Goal: Task Accomplishment & Management: Complete application form

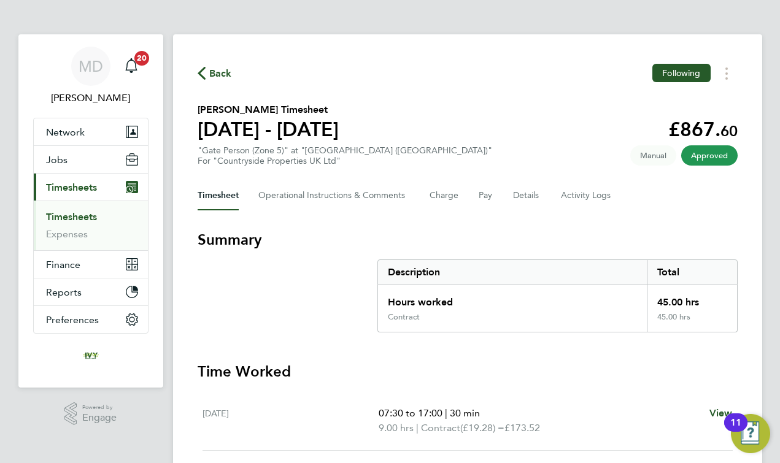
click at [69, 216] on link "Timesheets" at bounding box center [71, 217] width 51 height 12
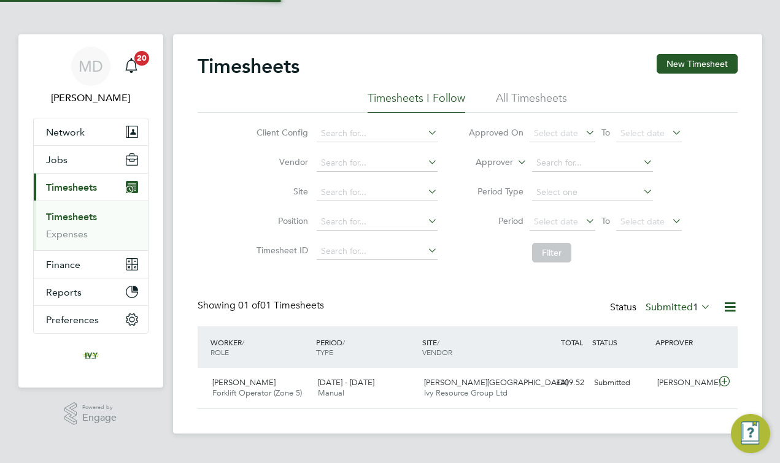
scroll to position [30, 107]
click at [667, 68] on button "New Timesheet" at bounding box center [697, 64] width 81 height 20
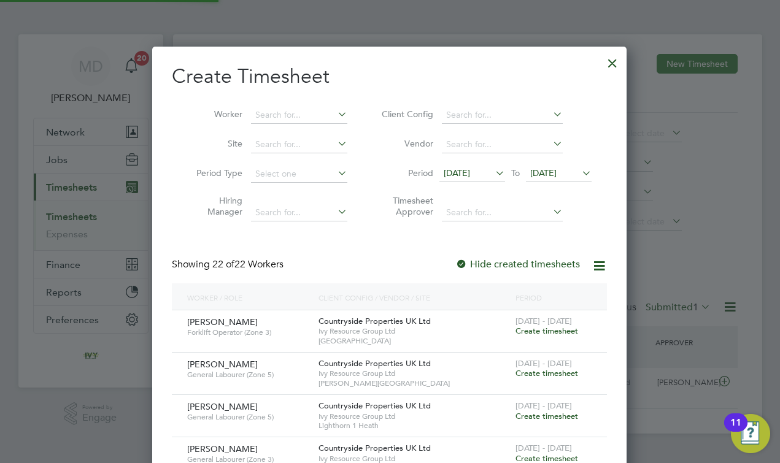
scroll to position [1355, 475]
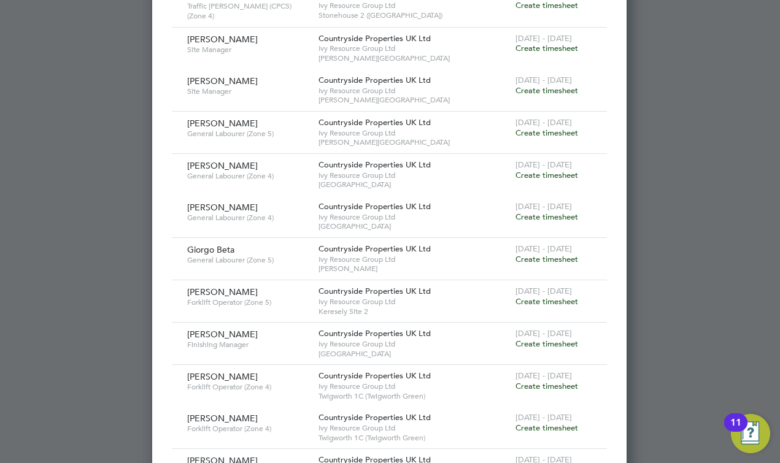
scroll to position [476, 0]
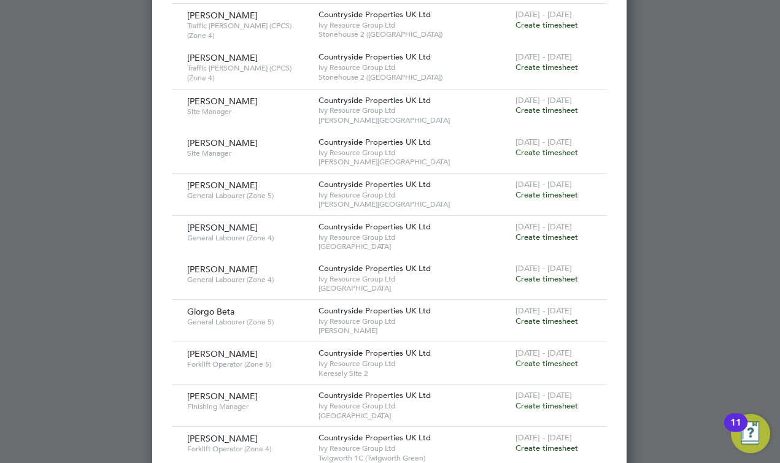
click at [563, 316] on span "Create timesheet" at bounding box center [547, 321] width 63 height 10
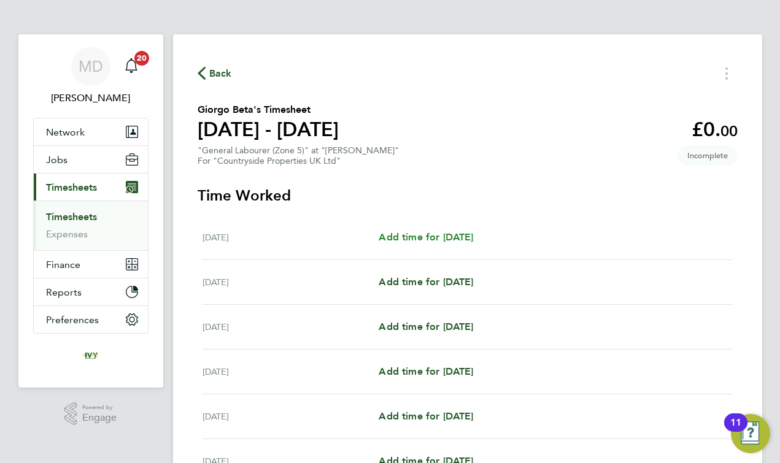
click at [420, 239] on span "Add time for [DATE]" at bounding box center [426, 237] width 95 height 12
select select "30"
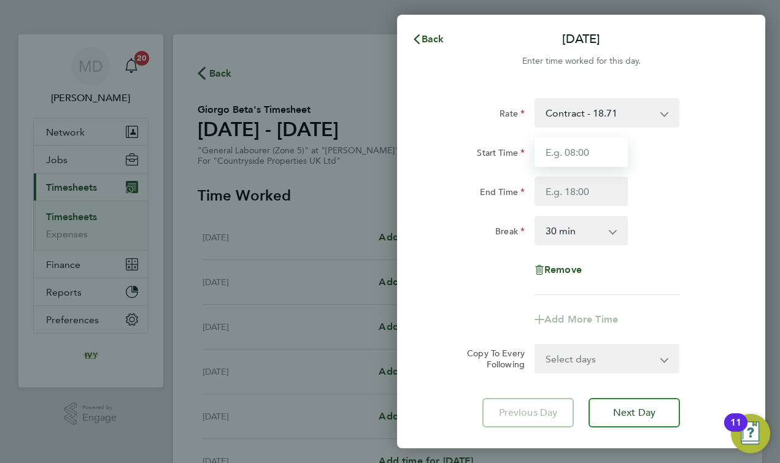
click at [570, 161] on input "Start Time" at bounding box center [581, 151] width 93 height 29
type input "07:30"
click at [595, 200] on input "End Time" at bounding box center [581, 191] width 93 height 29
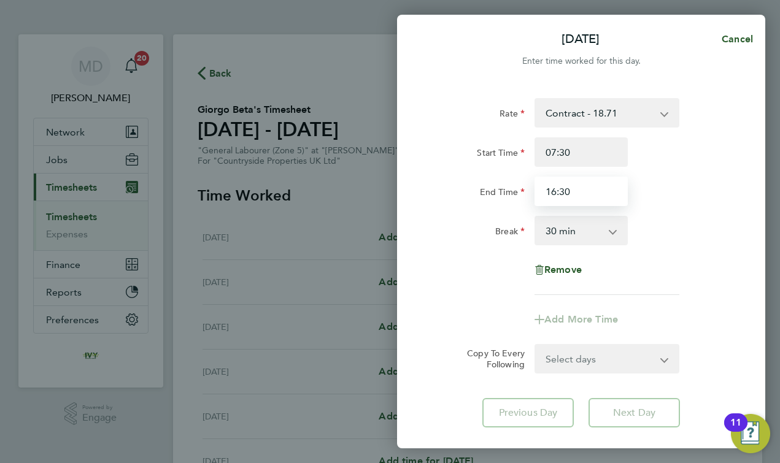
type input "16:30"
click at [494, 288] on div "Rate Contract - 18.71 Start Time 07:30 End Time 16:30 Break 0 min 15 min 30 min…" at bounding box center [582, 196] width 300 height 197
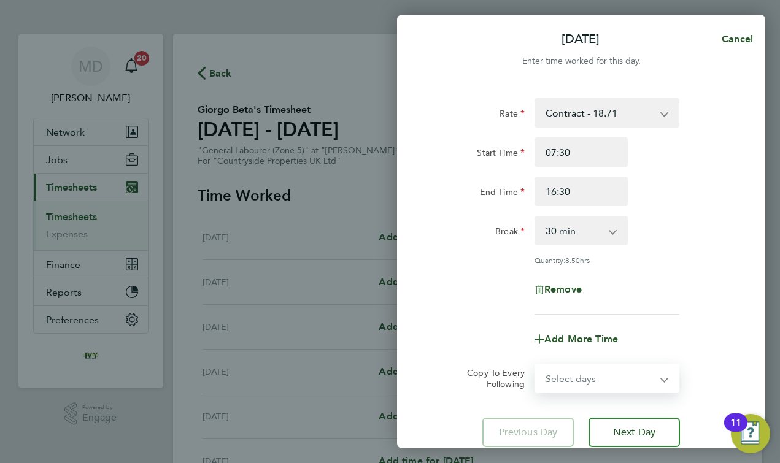
select select "DAY"
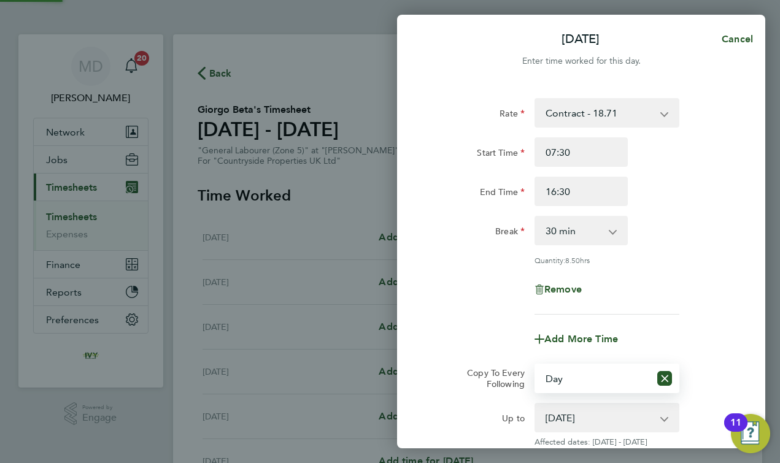
click at [483, 342] on div "Add More Time" at bounding box center [581, 339] width 309 height 29
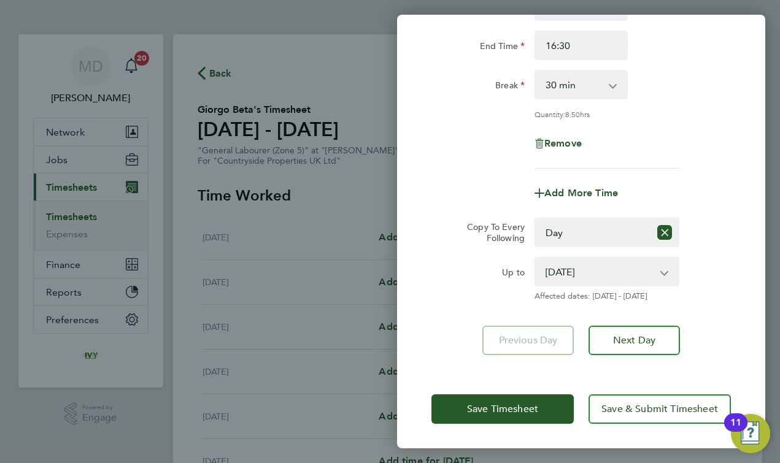
scroll to position [145, 0]
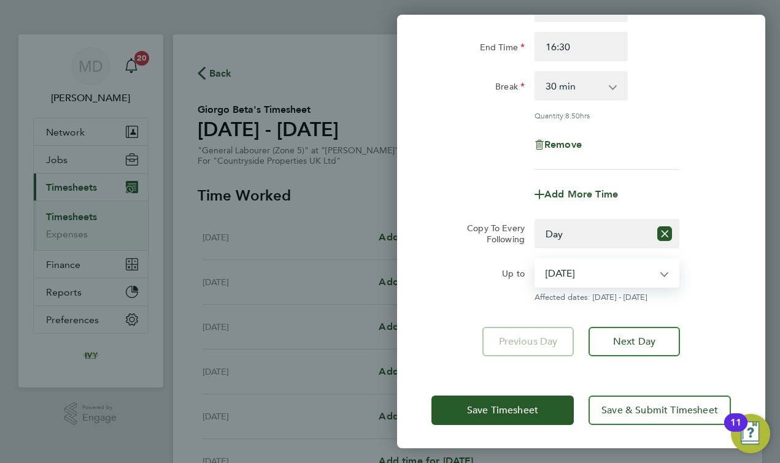
select select "[DATE]"
click at [477, 293] on div "Up to" at bounding box center [478, 280] width 103 height 44
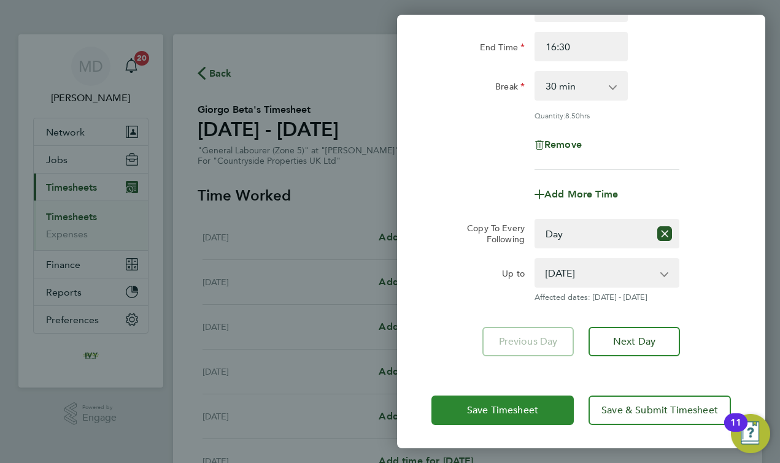
click at [486, 408] on span "Save Timesheet" at bounding box center [502, 411] width 71 height 12
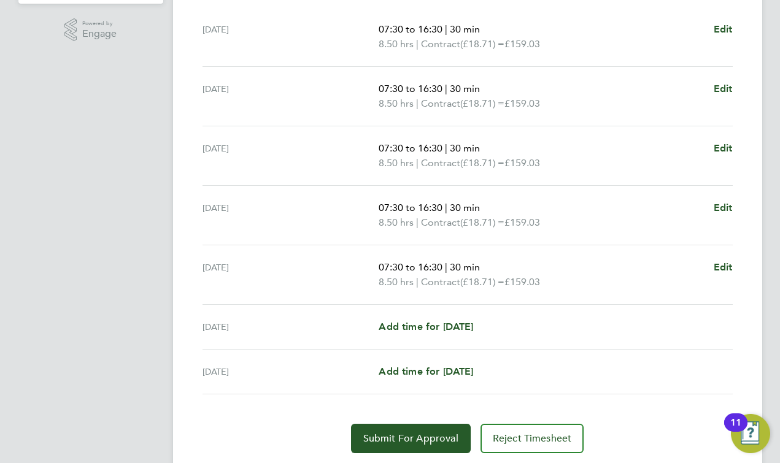
scroll to position [385, 0]
click at [384, 438] on span "Submit For Approval" at bounding box center [410, 438] width 95 height 12
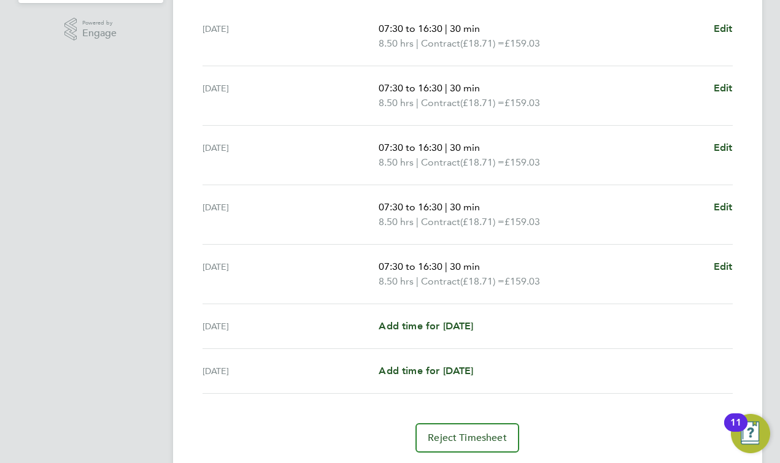
click at [139, 208] on app-navbar "MD [PERSON_NAME] Notifications 20 Applications: Network Team Members Businesses…" at bounding box center [90, 76] width 145 height 853
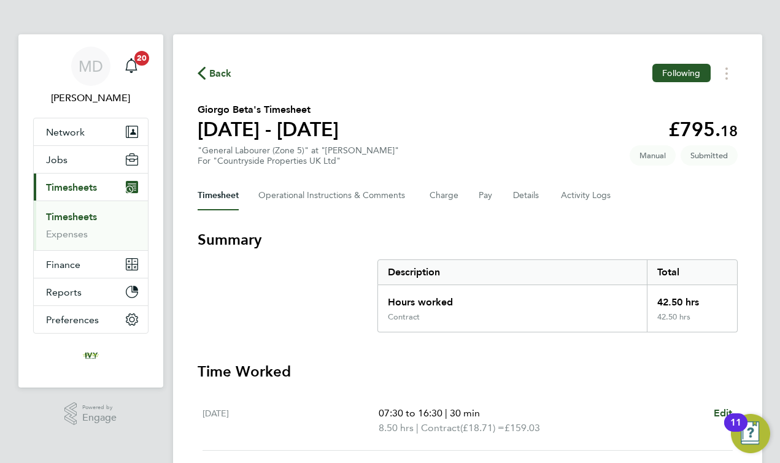
scroll to position [0, 0]
click at [76, 217] on link "Timesheets" at bounding box center [71, 217] width 51 height 12
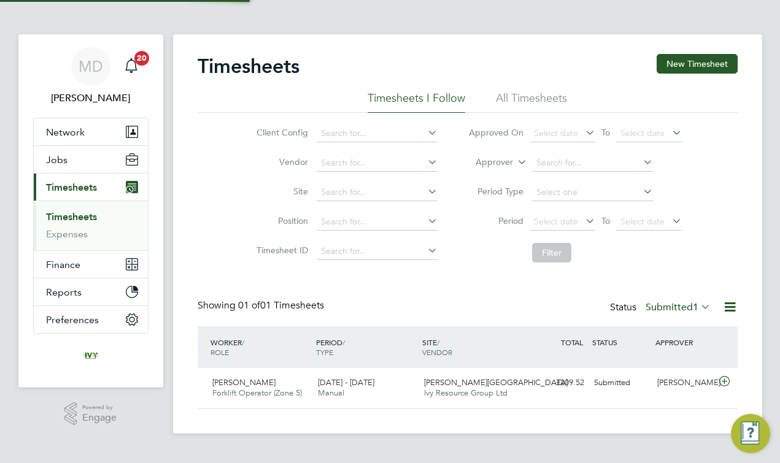
scroll to position [30, 107]
click at [680, 63] on button "New Timesheet" at bounding box center [697, 64] width 81 height 20
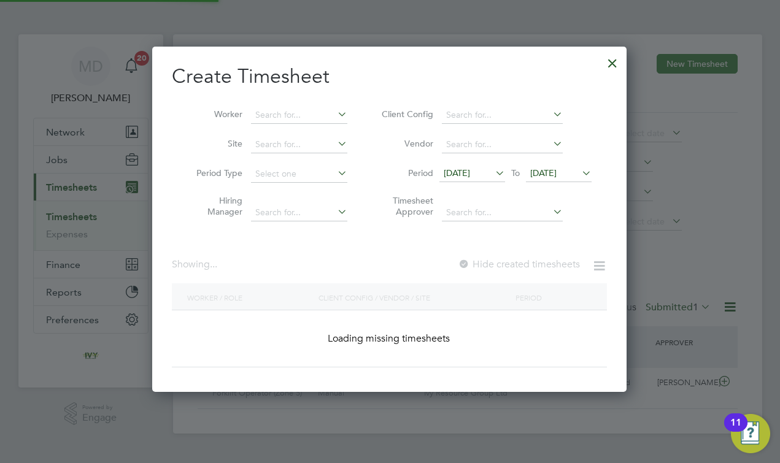
scroll to position [1314, 475]
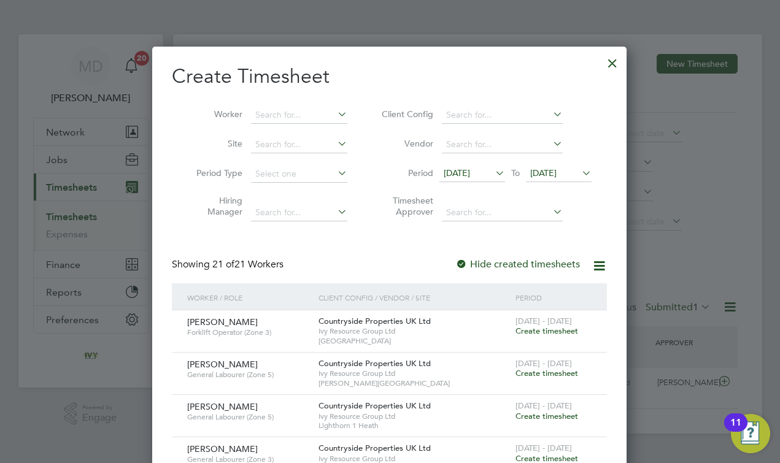
click at [353, 261] on div "Showing 21 of 21 Workers Hide created timesheets" at bounding box center [389, 270] width 435 height 25
click at [546, 411] on span "Create timesheet" at bounding box center [547, 416] width 63 height 10
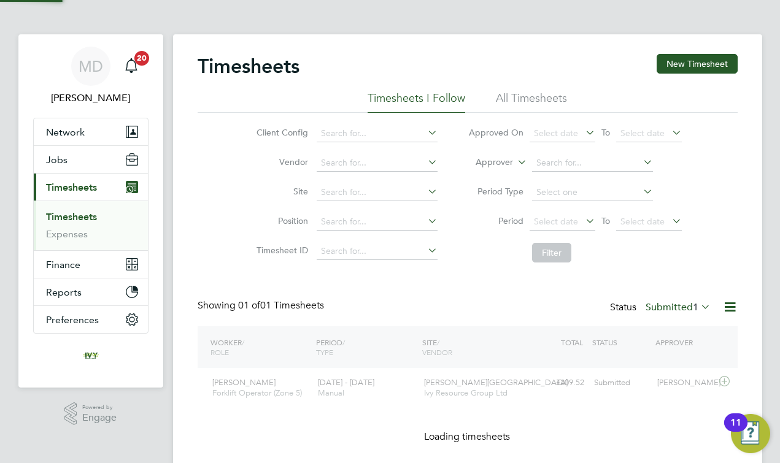
scroll to position [6, 6]
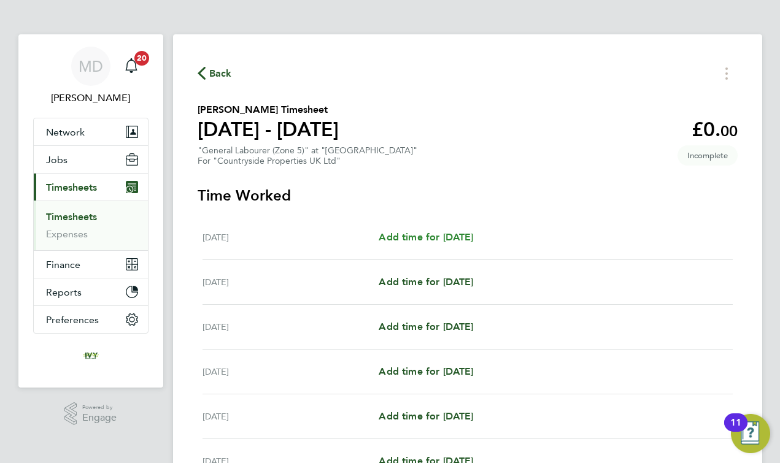
click at [417, 235] on span "Add time for [DATE]" at bounding box center [426, 237] width 95 height 12
select select "30"
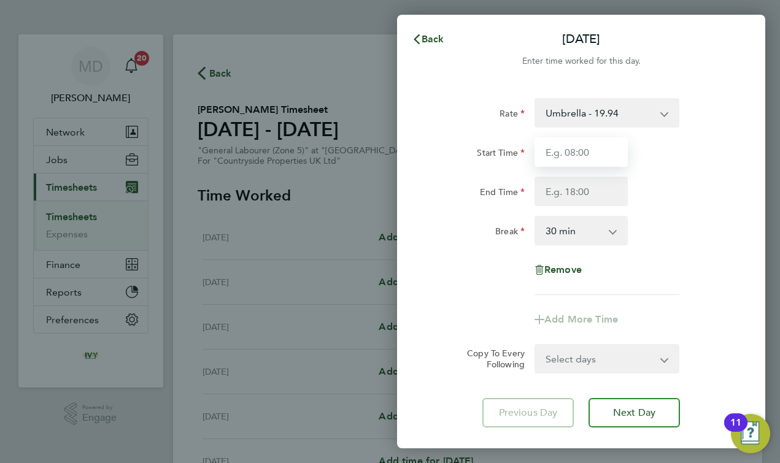
click at [600, 155] on input "Start Time" at bounding box center [581, 151] width 93 height 29
type input "6"
type input "07:30"
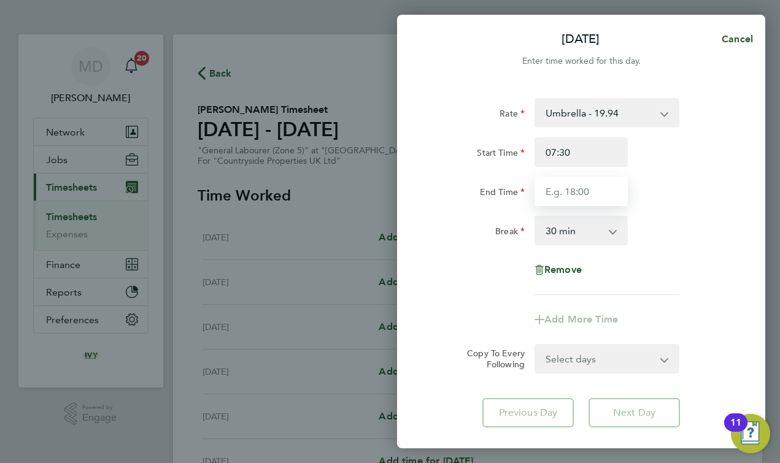
click at [606, 182] on input "End Time" at bounding box center [581, 191] width 93 height 29
type input "17:00"
click at [455, 266] on div "Rate Umbrella - 19.94 Start Time 07:30 End Time 17:00 Break 0 min 15 min 30 min…" at bounding box center [582, 196] width 300 height 197
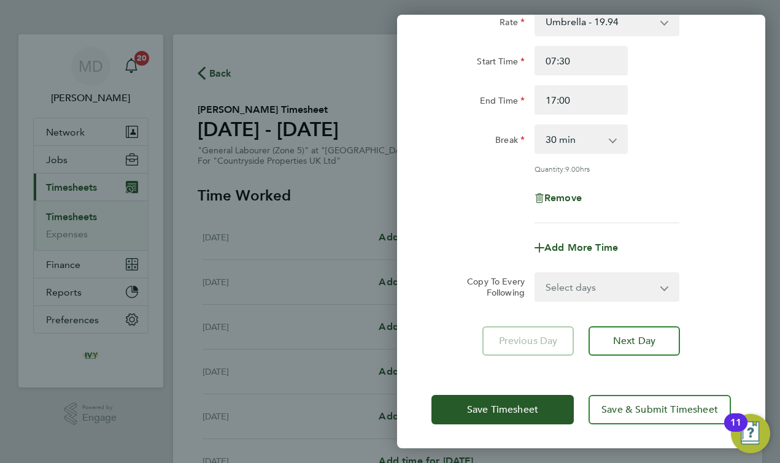
scroll to position [91, 0]
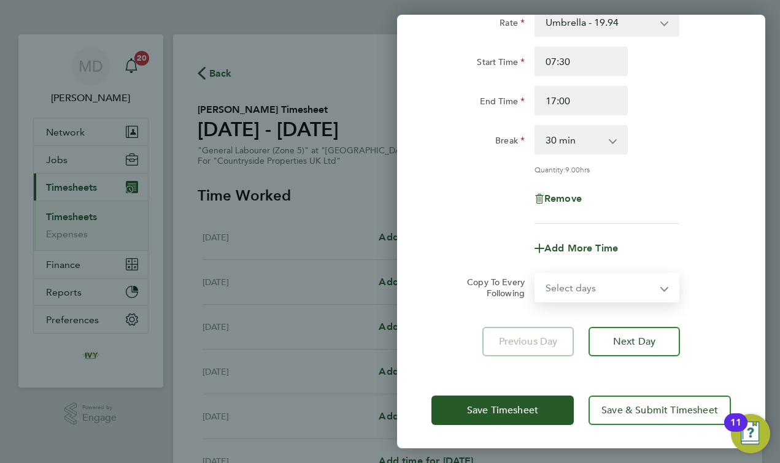
select select "DAY"
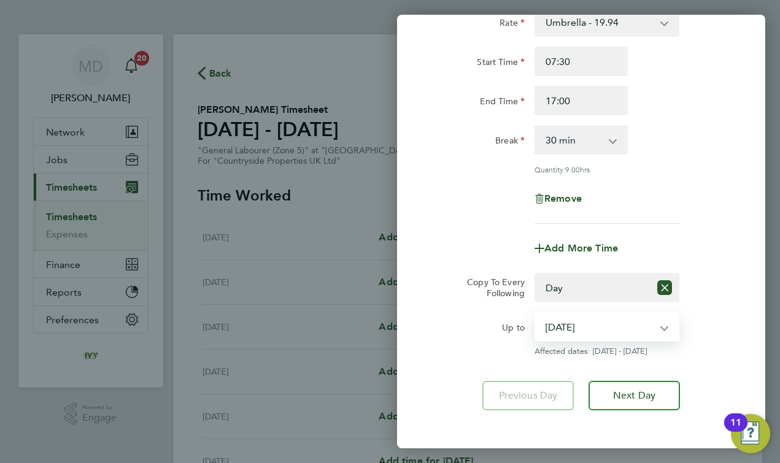
select select "[DATE]"
click at [451, 331] on div "Up to" at bounding box center [478, 324] width 93 height 25
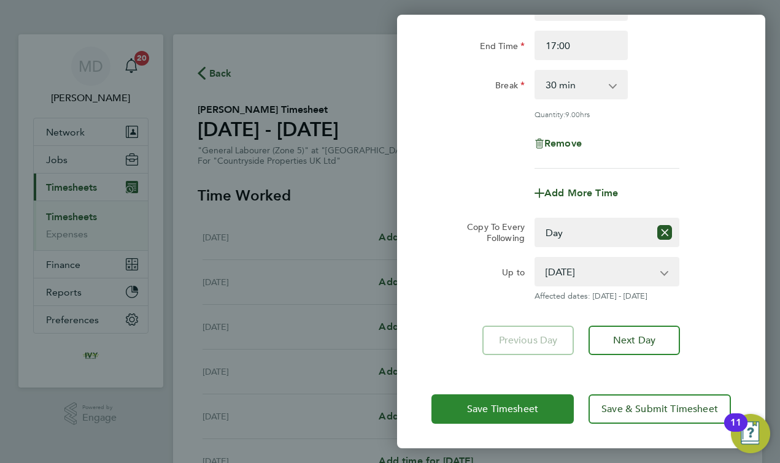
scroll to position [145, 0]
click at [476, 409] on span "Save Timesheet" at bounding box center [502, 411] width 71 height 12
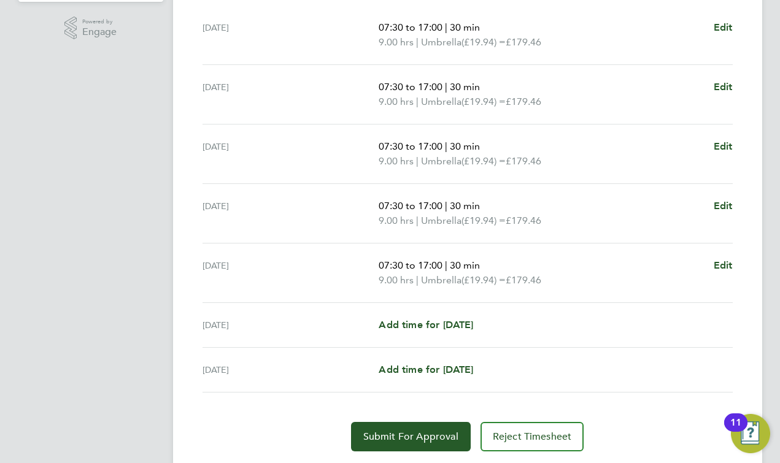
scroll to position [417, 0]
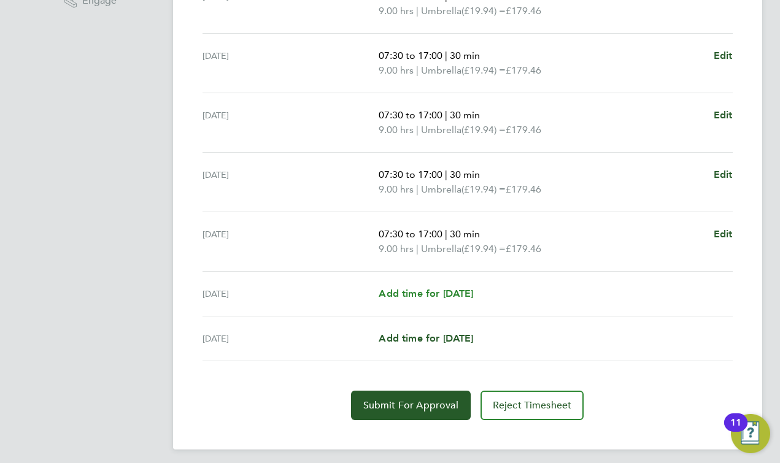
click at [425, 294] on span "Add time for [DATE]" at bounding box center [426, 294] width 95 height 12
select select "30"
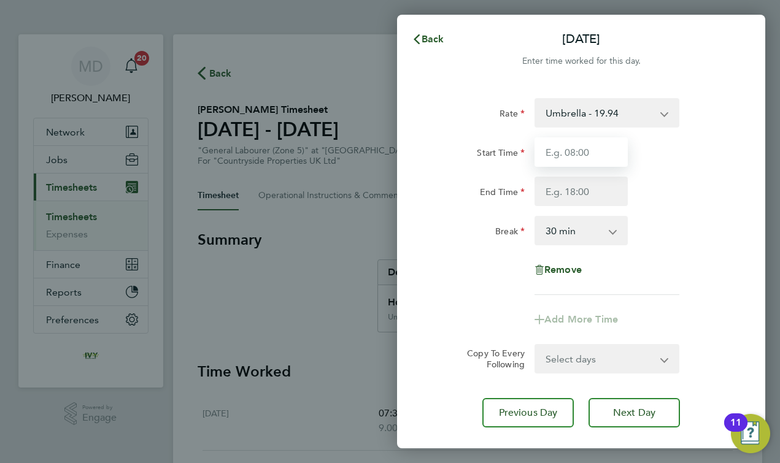
click at [575, 148] on input "Start Time" at bounding box center [581, 151] width 93 height 29
type input "&"
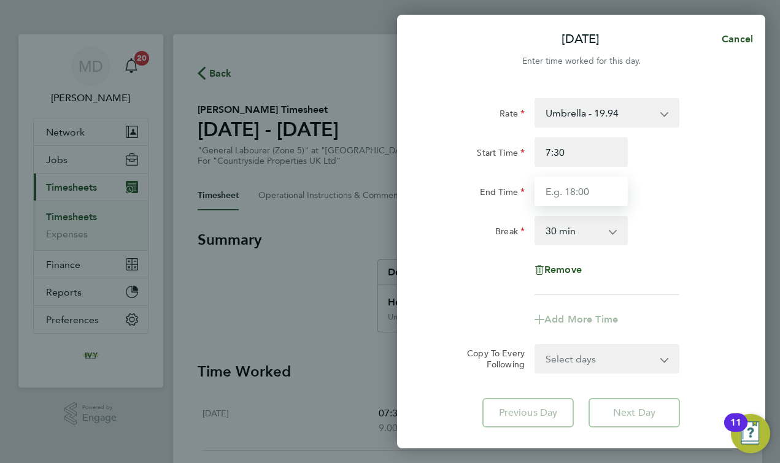
type input "07:30"
click at [654, 203] on div "End Time 15:00" at bounding box center [581, 191] width 309 height 29
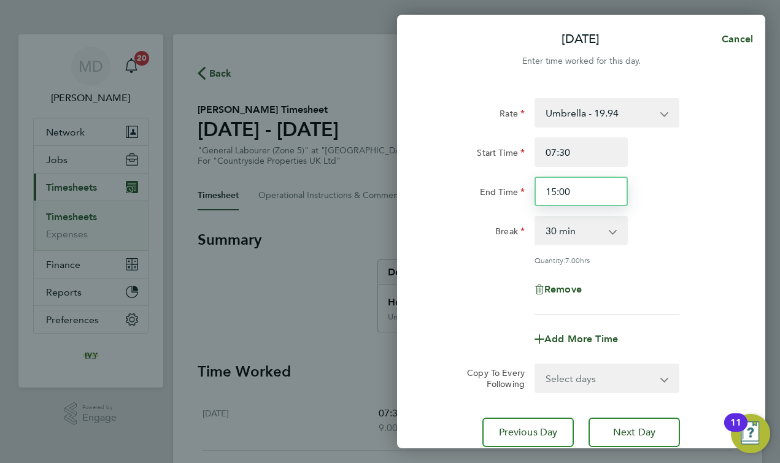
click at [592, 195] on input "15:00" at bounding box center [581, 191] width 93 height 29
type input "14:00"
click at [659, 233] on div "Break 0 min 15 min 30 min 45 min 60 min 75 min 90 min" at bounding box center [581, 230] width 309 height 29
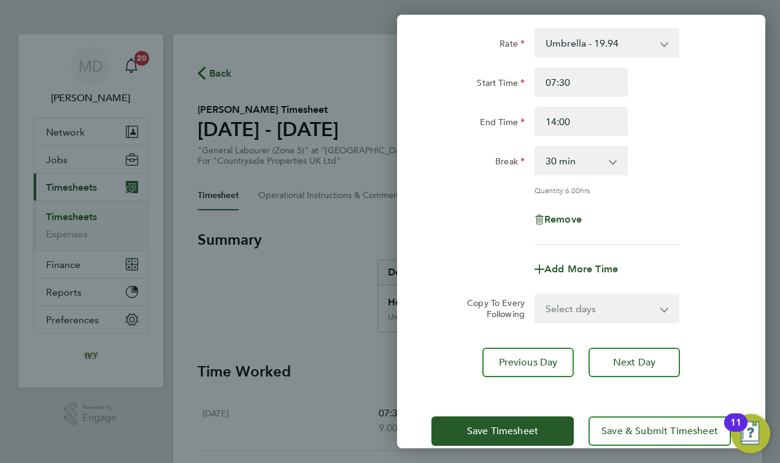
scroll to position [91, 0]
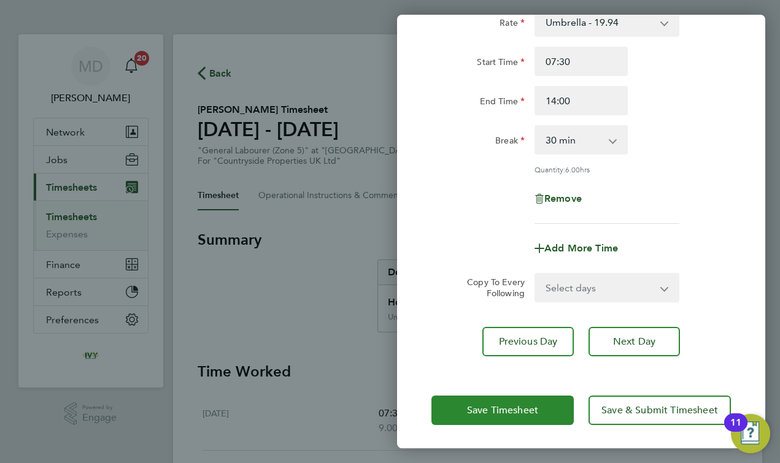
click at [528, 416] on button "Save Timesheet" at bounding box center [503, 410] width 142 height 29
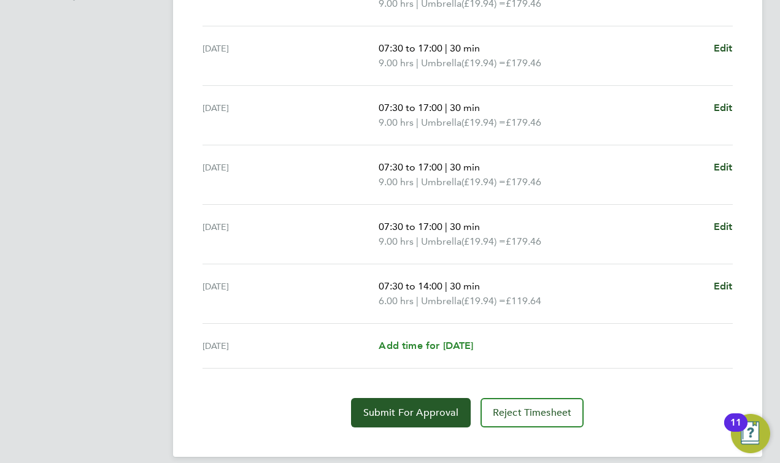
scroll to position [427, 0]
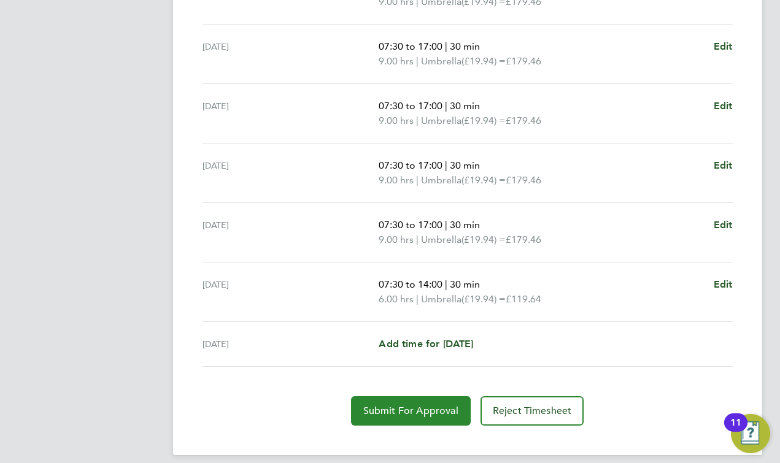
click at [419, 409] on span "Submit For Approval" at bounding box center [410, 411] width 95 height 12
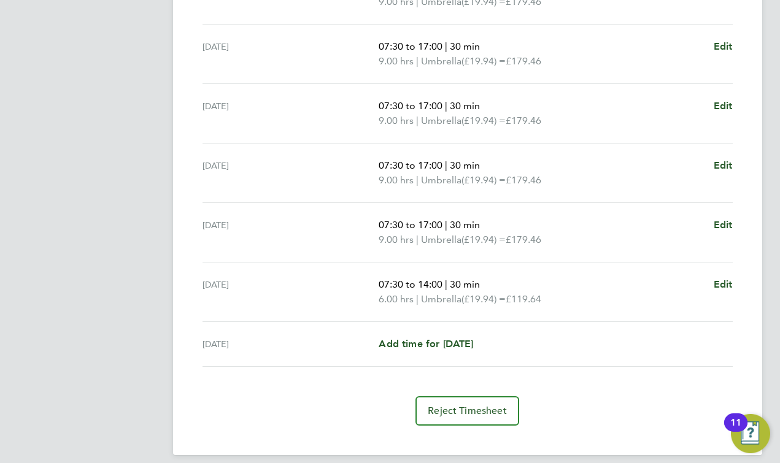
click at [177, 245] on div "Back Following [PERSON_NAME] Timesheet [DATE] - [DATE] £1,016. 94 "General Labo…" at bounding box center [467, 32] width 589 height 848
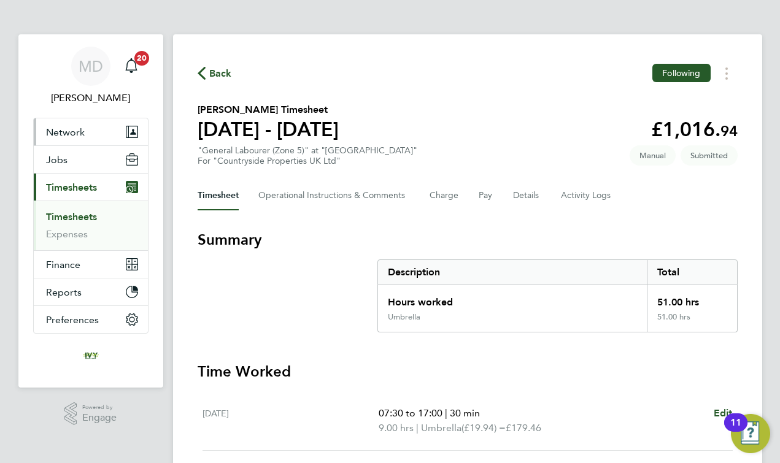
scroll to position [0, 0]
click at [67, 213] on link "Timesheets" at bounding box center [71, 217] width 51 height 12
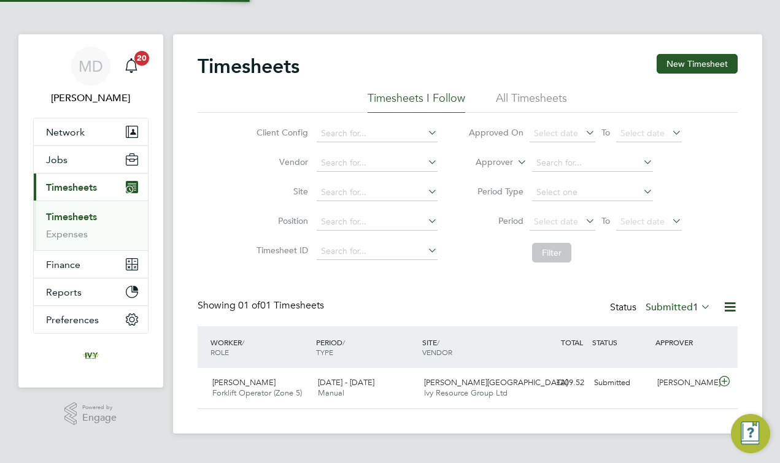
scroll to position [30, 107]
click at [681, 66] on button "New Timesheet" at bounding box center [697, 64] width 81 height 20
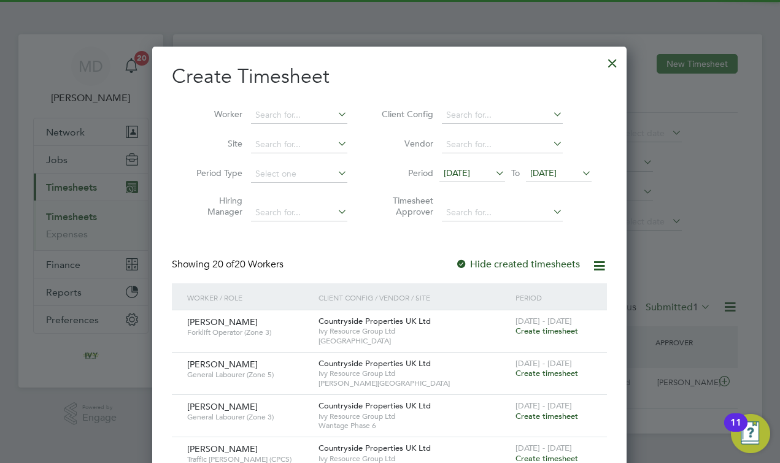
scroll to position [1272, 475]
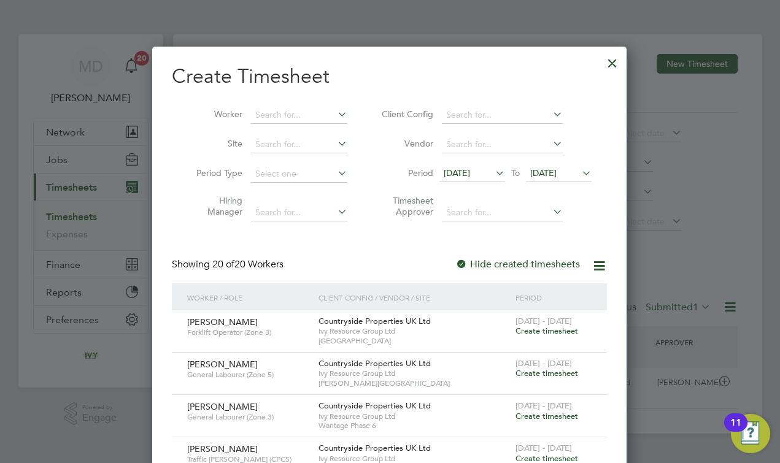
click at [484, 388] on div "Countryside Properties UK Ltd Ivy Resource Group Ltd [PERSON_NAME][GEOGRAPHIC_D…" at bounding box center [414, 374] width 197 height 42
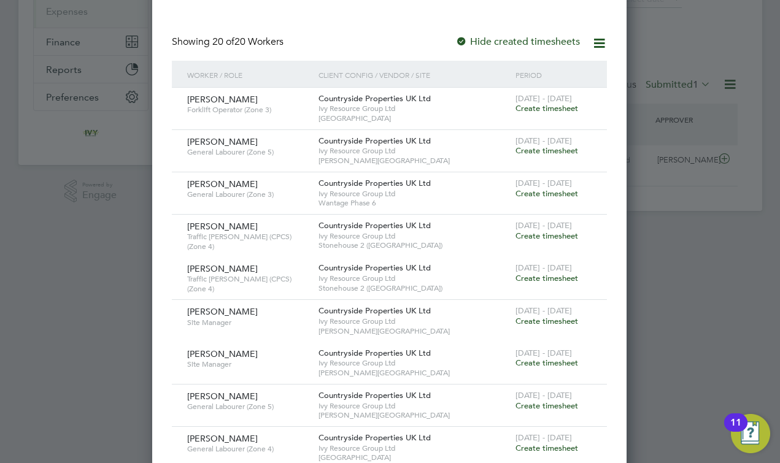
scroll to position [246, 0]
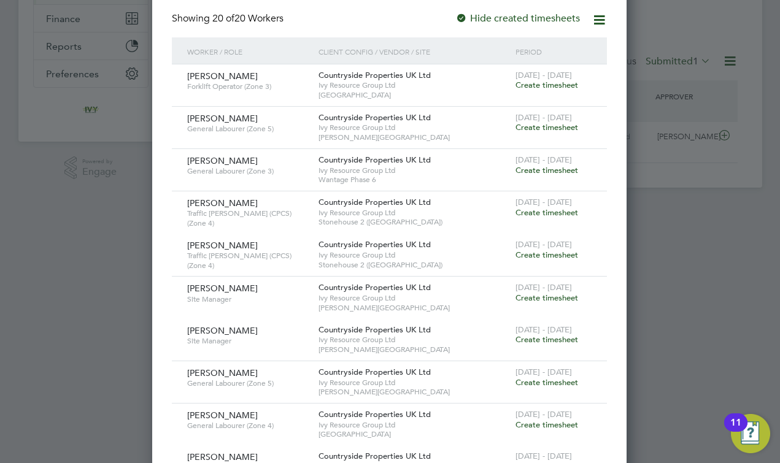
click at [560, 376] on div "[DATE] - [DATE] Create timesheet" at bounding box center [554, 378] width 82 height 33
click at [557, 377] on span "Create timesheet" at bounding box center [547, 382] width 63 height 10
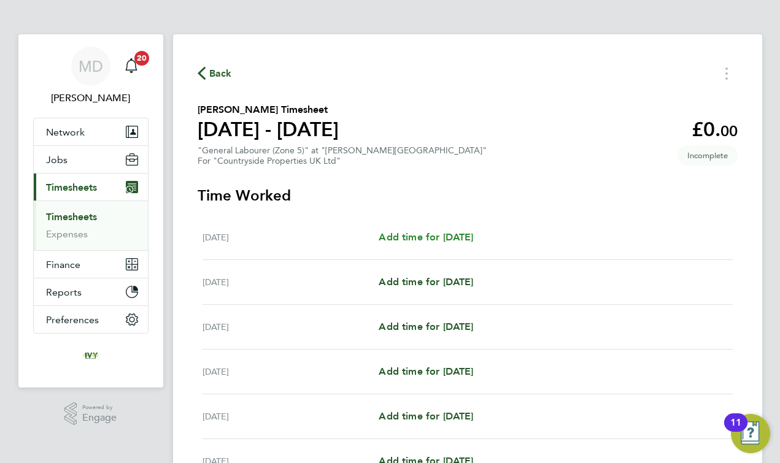
click at [412, 239] on span "Add time for [DATE]" at bounding box center [426, 237] width 95 height 12
select select "30"
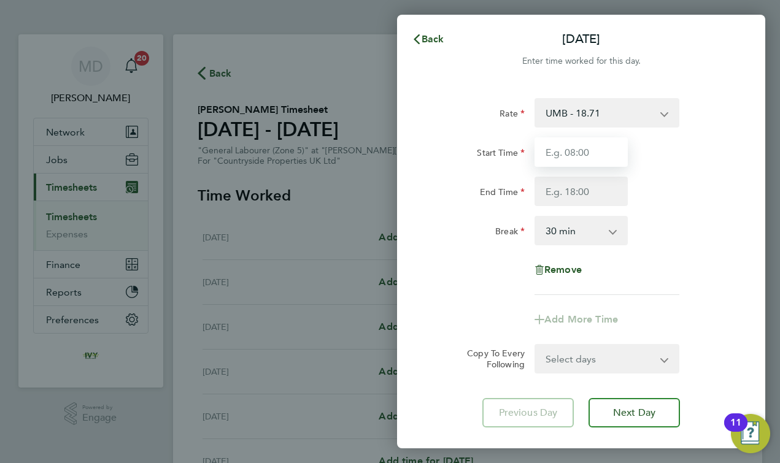
click at [586, 156] on input "Start Time" at bounding box center [581, 151] width 93 height 29
type input "&"
type input "07:30"
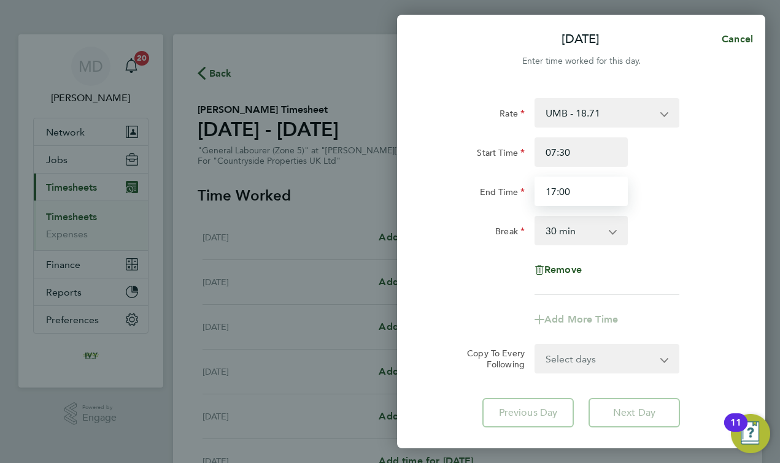
type input "17:00"
click at [481, 254] on div "Rate UMB - 18.71 Start Time 07:30 End Time 17:00 Break 0 min 15 min 30 min 45 m…" at bounding box center [582, 196] width 300 height 197
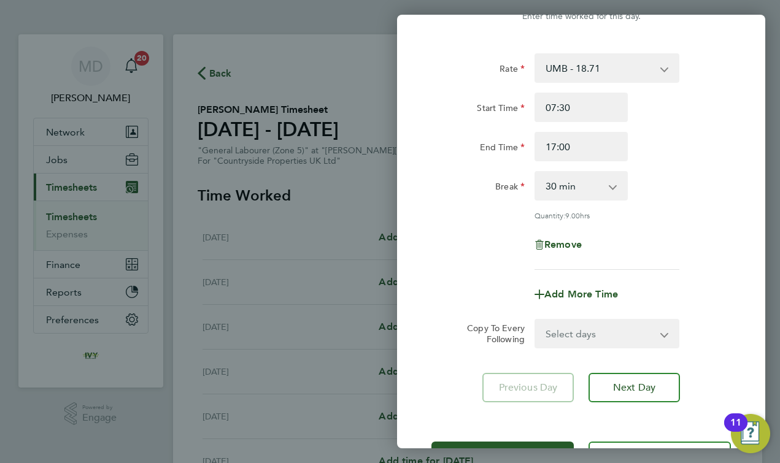
scroll to position [48, 0]
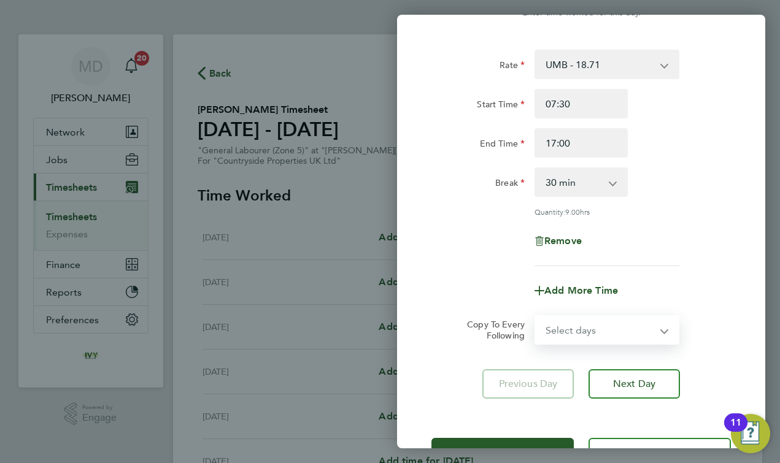
select select "DAY"
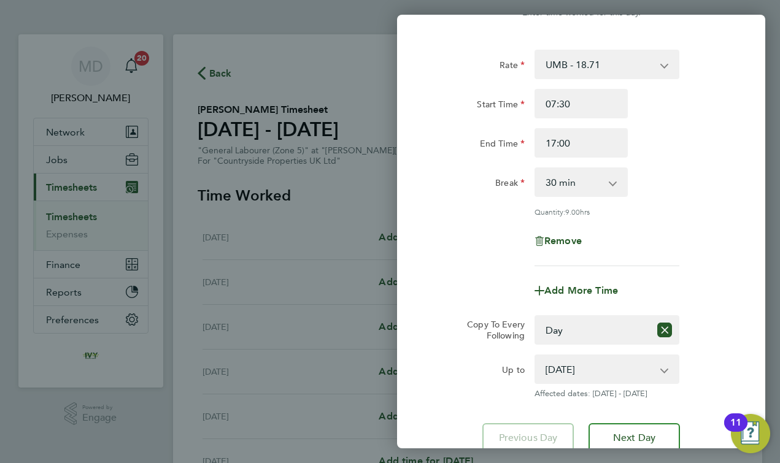
click at [496, 296] on div "Add More Time" at bounding box center [581, 290] width 309 height 29
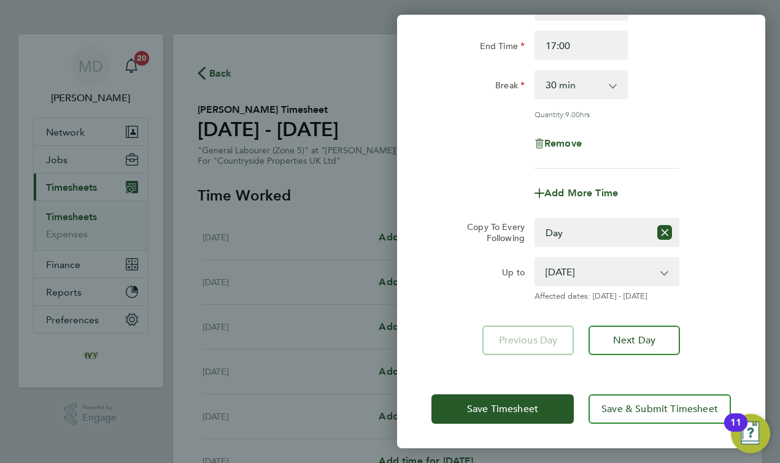
scroll to position [145, 0]
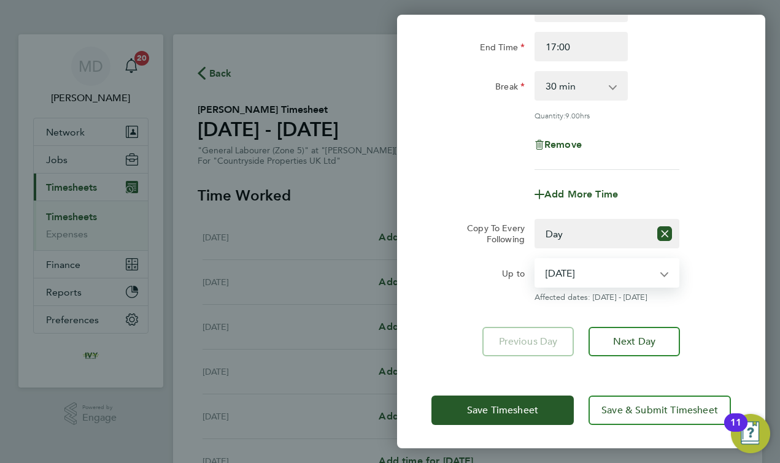
select select "[DATE]"
click at [466, 305] on div "Rate UMB - 18.71 Start Time 07:30 End Time 17:00 Break 0 min 15 min 30 min 45 m…" at bounding box center [581, 155] width 368 height 433
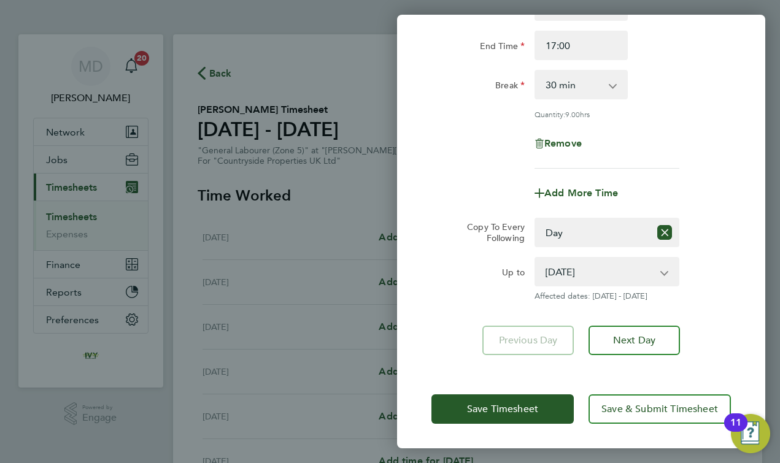
scroll to position [153, 0]
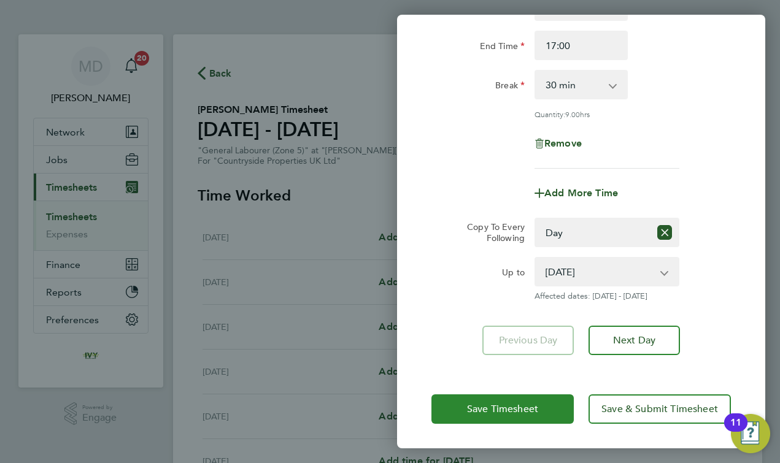
click at [500, 403] on span "Save Timesheet" at bounding box center [502, 409] width 71 height 12
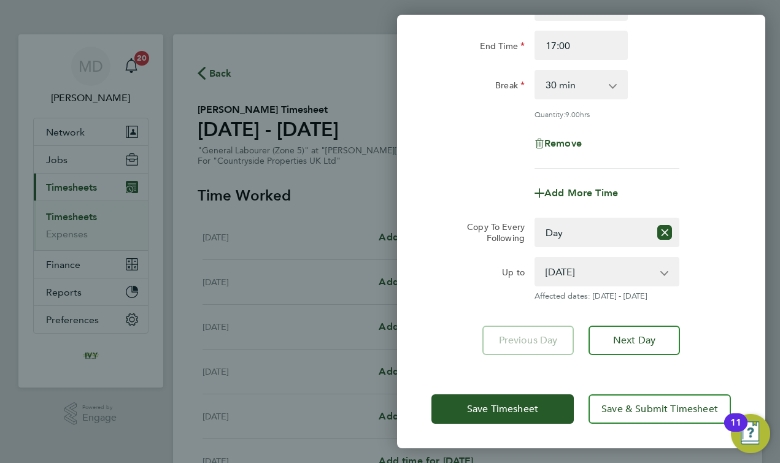
scroll to position [145, 0]
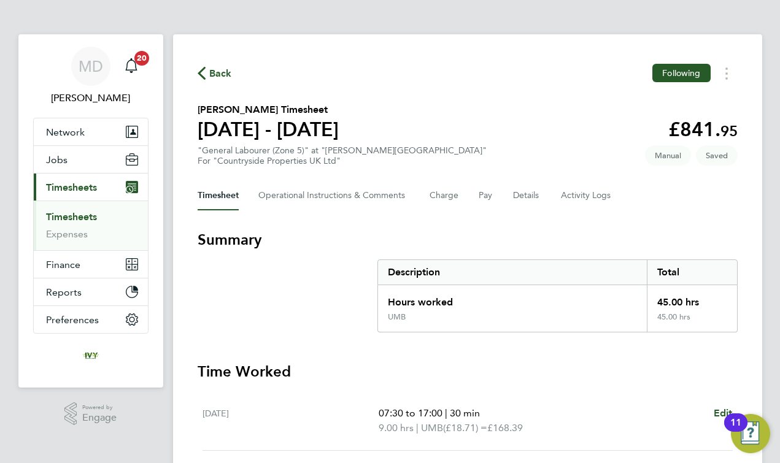
click at [465, 242] on h3 "Summary" at bounding box center [468, 240] width 540 height 20
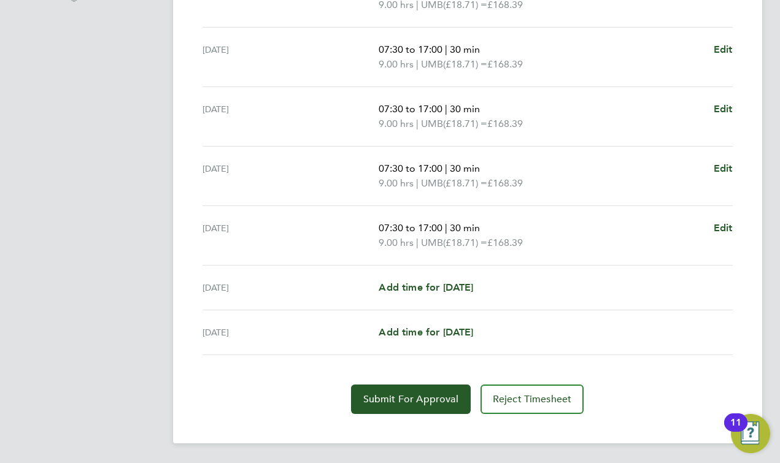
scroll to position [424, 0]
click at [385, 400] on span "Submit For Approval" at bounding box center [410, 399] width 95 height 12
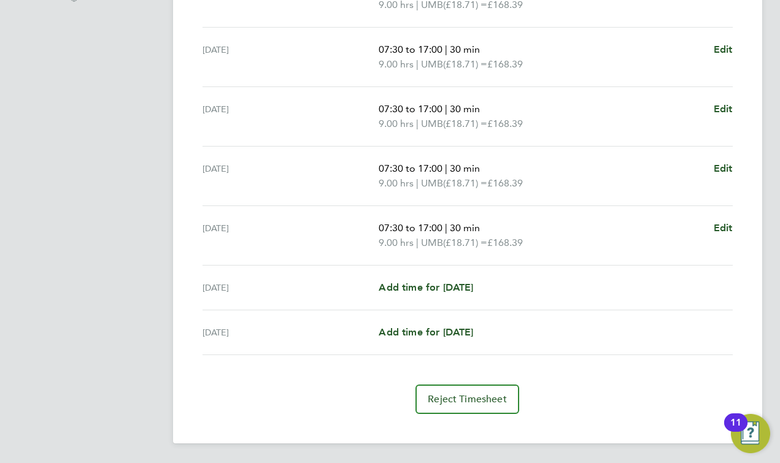
click at [546, 314] on div "[DATE] Add time for [DATE] Add time for [DATE]" at bounding box center [468, 333] width 530 height 45
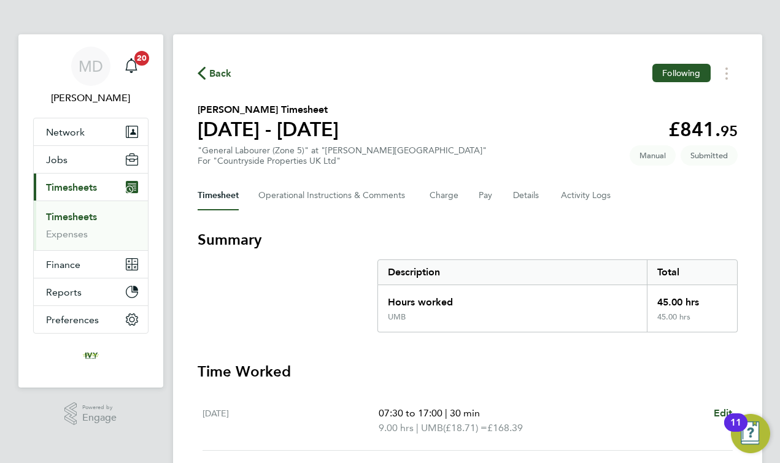
scroll to position [0, 0]
click at [90, 217] on link "Timesheets" at bounding box center [71, 217] width 51 height 12
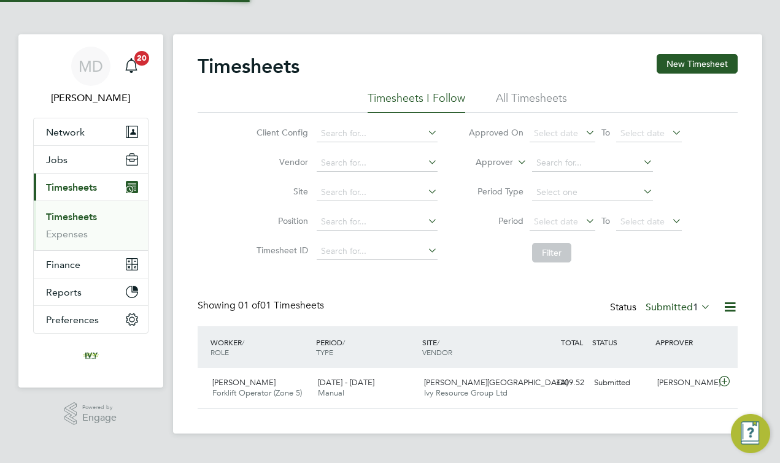
scroll to position [30, 107]
click at [664, 61] on button "New Timesheet" at bounding box center [697, 64] width 81 height 20
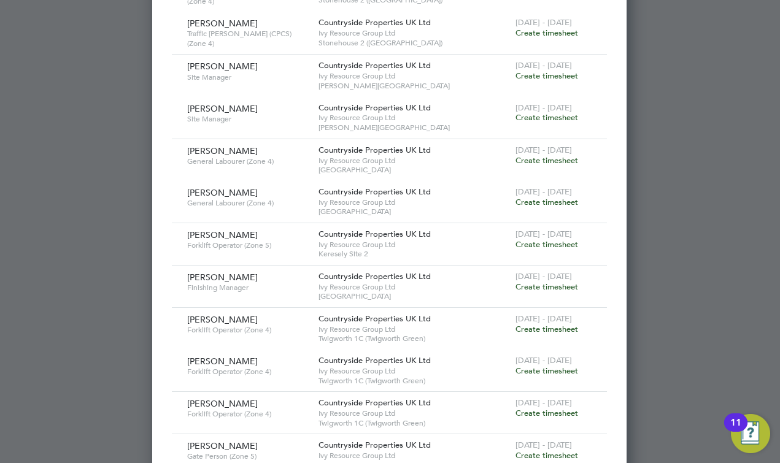
scroll to position [515, 0]
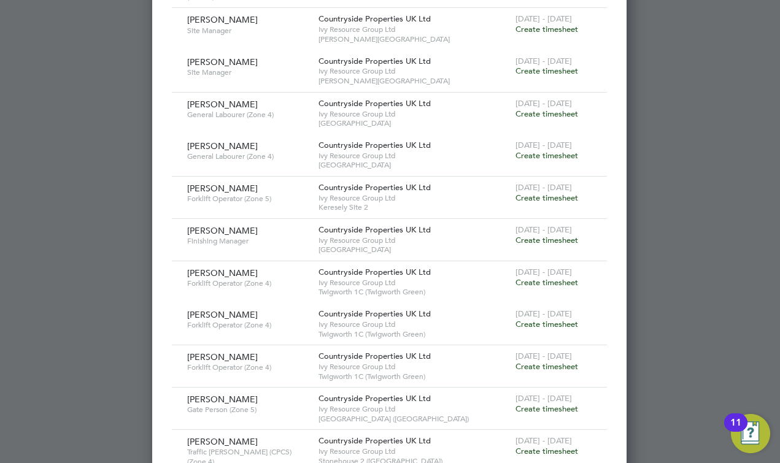
click at [532, 193] on span "Create timesheet" at bounding box center [547, 198] width 63 height 10
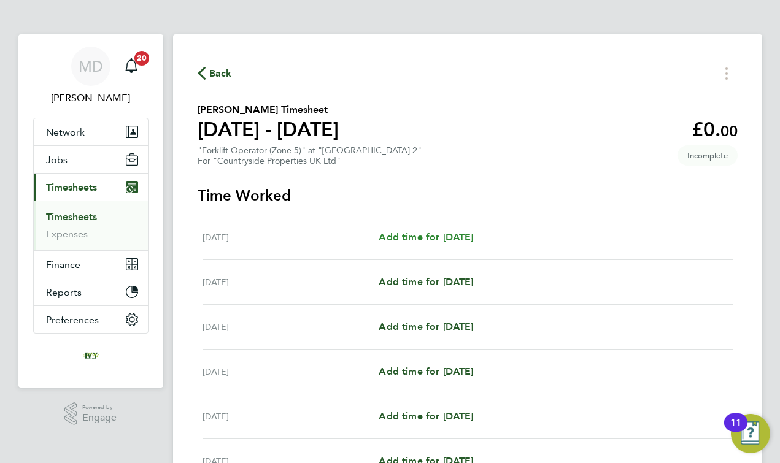
click at [457, 239] on span "Add time for [DATE]" at bounding box center [426, 237] width 95 height 12
select select "30"
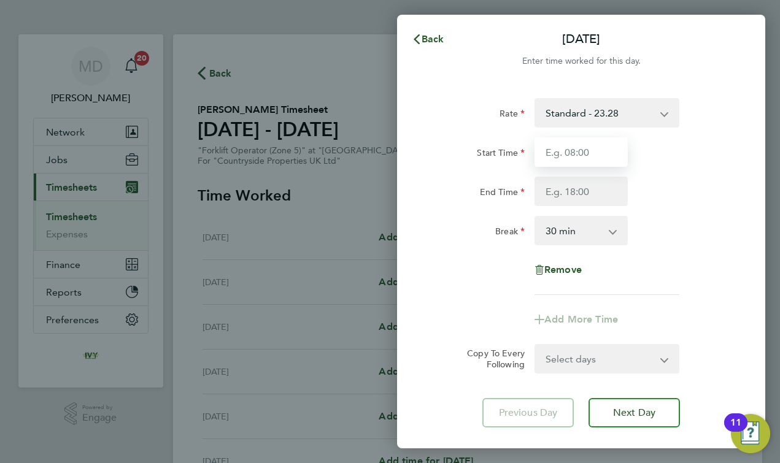
click at [560, 160] on input "Start Time" at bounding box center [581, 151] width 93 height 29
type input "07:30"
click at [571, 202] on input "End Time" at bounding box center [581, 191] width 93 height 29
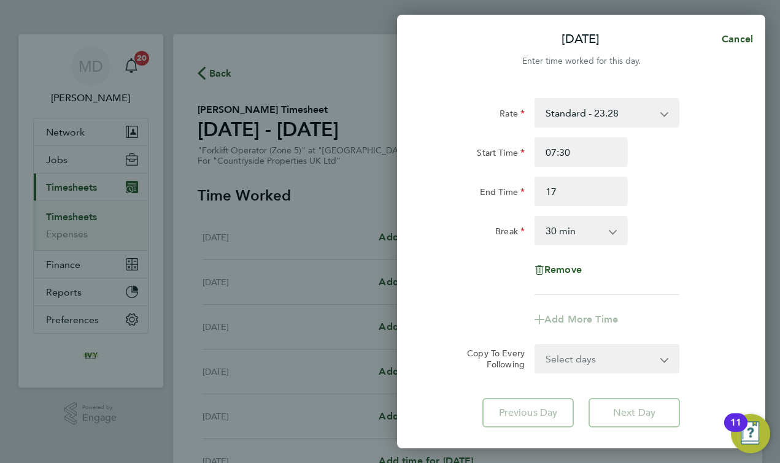
type input "17:00"
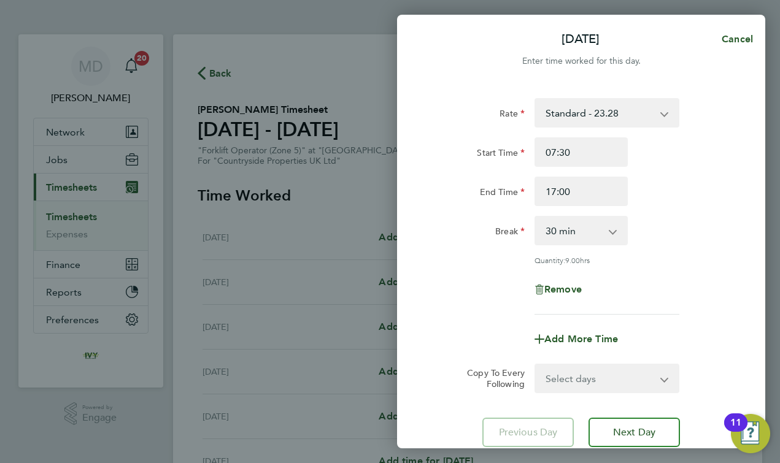
click at [476, 257] on div "Rate Standard - 23.28 Start Time 07:30 End Time 17:00 Break 0 min 15 min 30 min…" at bounding box center [582, 206] width 300 height 217
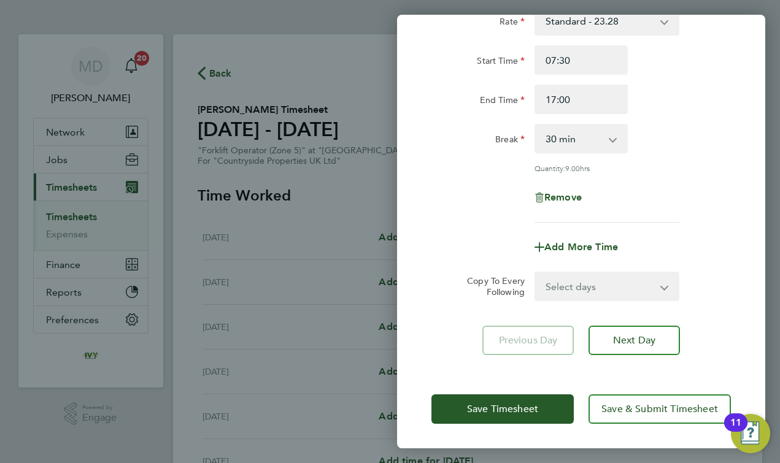
scroll to position [91, 0]
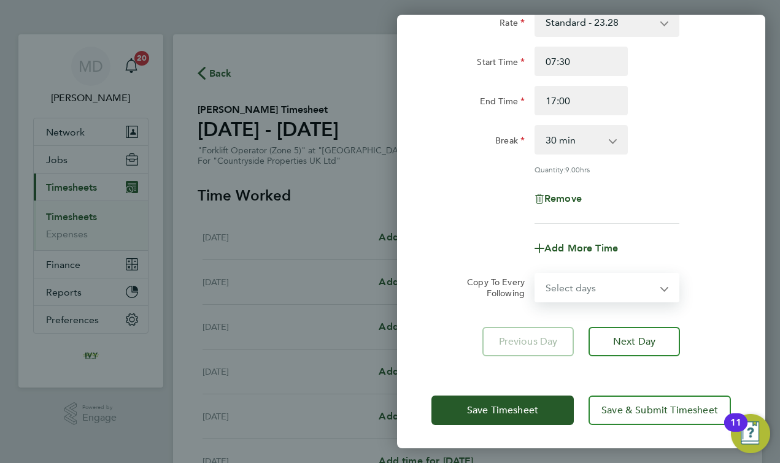
select select "DAY"
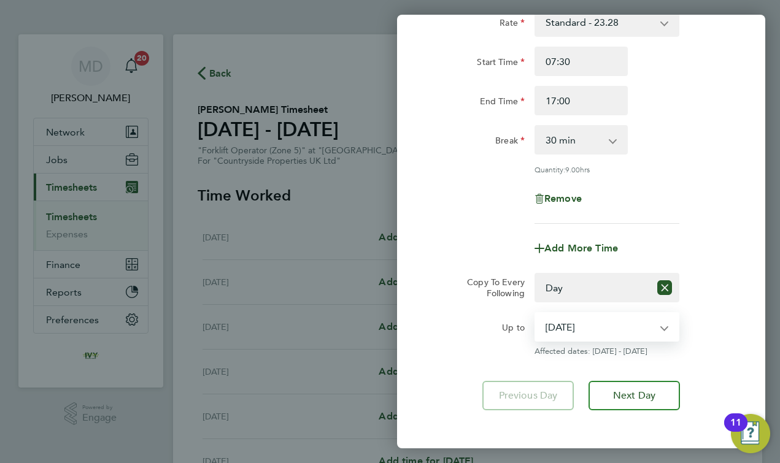
select select "[DATE]"
click at [482, 254] on div "Add More Time" at bounding box center [581, 248] width 309 height 29
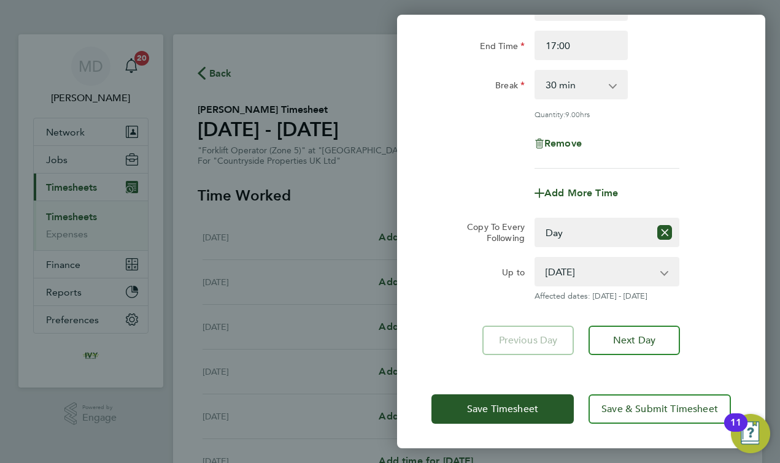
scroll to position [145, 0]
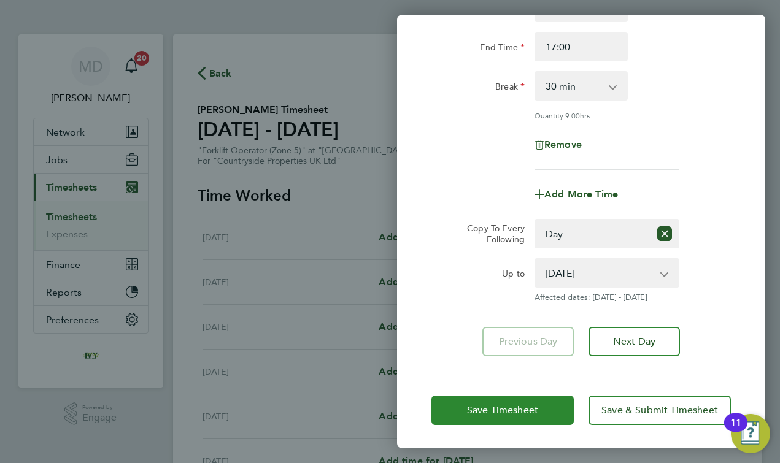
click at [468, 406] on span "Save Timesheet" at bounding box center [502, 411] width 71 height 12
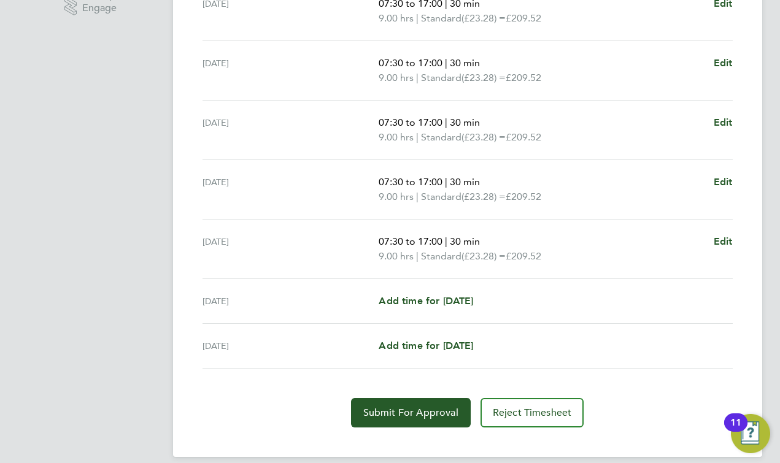
scroll to position [417, 0]
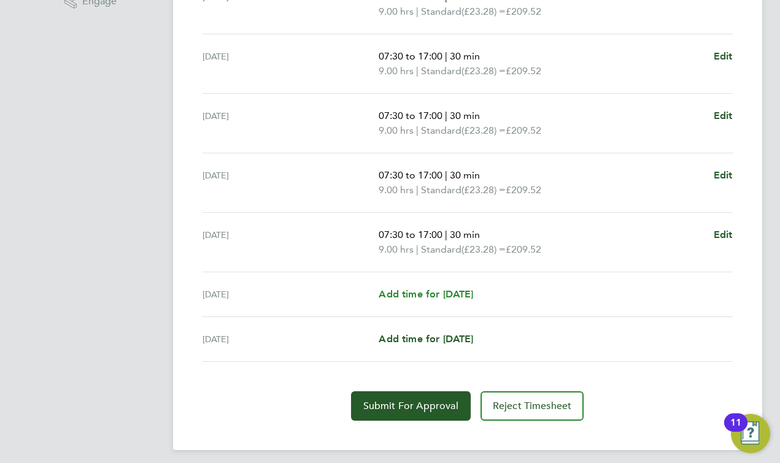
click at [447, 296] on span "Add time for [DATE]" at bounding box center [426, 294] width 95 height 12
select select "30"
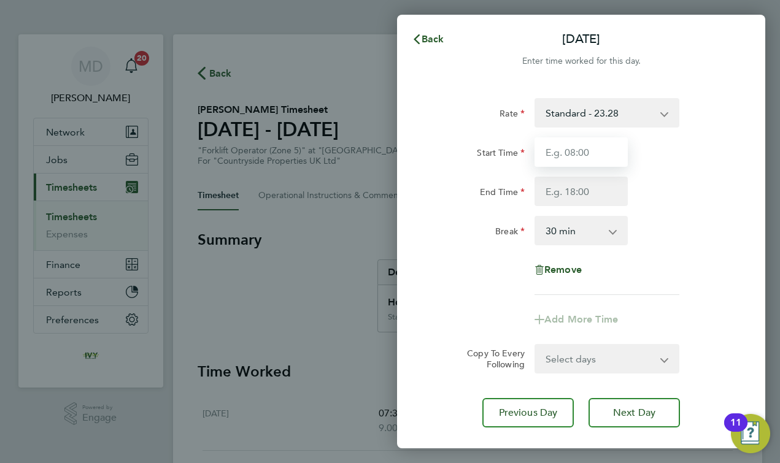
click at [579, 153] on input "Start Time" at bounding box center [581, 151] width 93 height 29
type input "07:30"
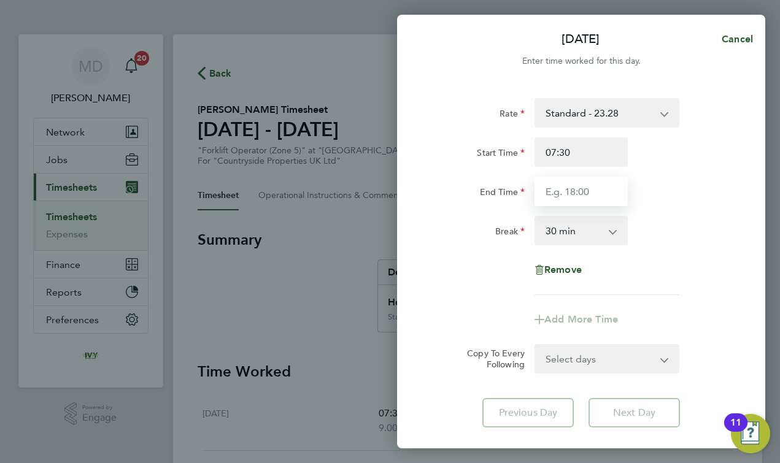
click at [576, 195] on input "End Time" at bounding box center [581, 191] width 93 height 29
type input "16:00"
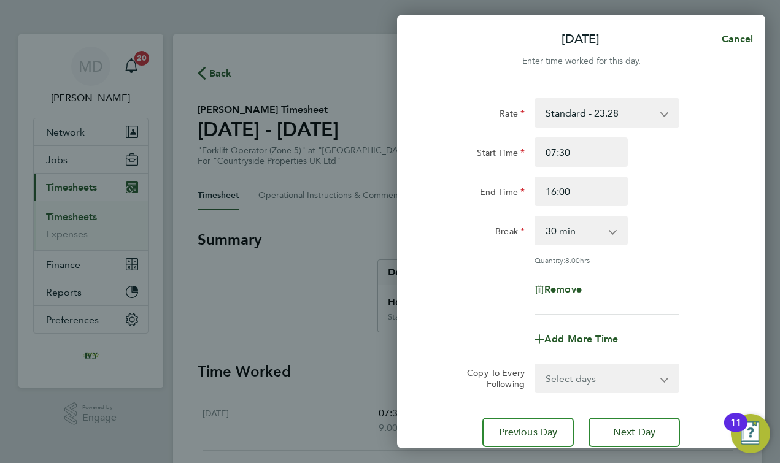
click at [458, 298] on app-timesheet-line-form-group "Rate Standard - 23.28 Start Time 07:30 End Time 16:00 Break 0 min 15 min 30 min…" at bounding box center [582, 226] width 300 height 256
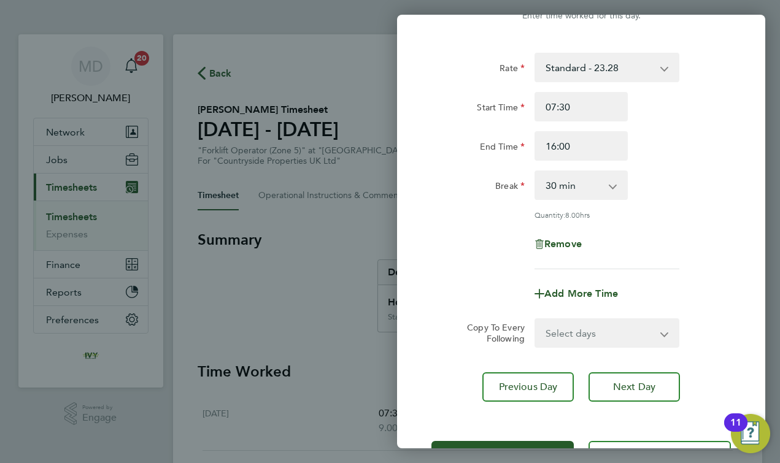
scroll to position [49, 0]
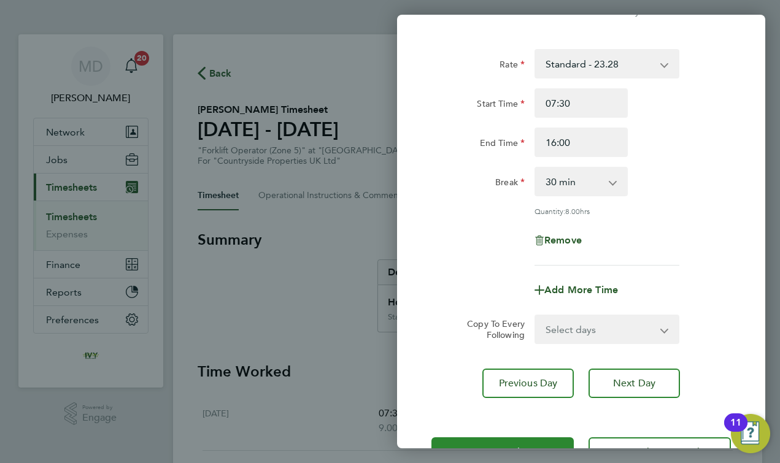
click at [515, 443] on button "Save Timesheet" at bounding box center [503, 452] width 142 height 29
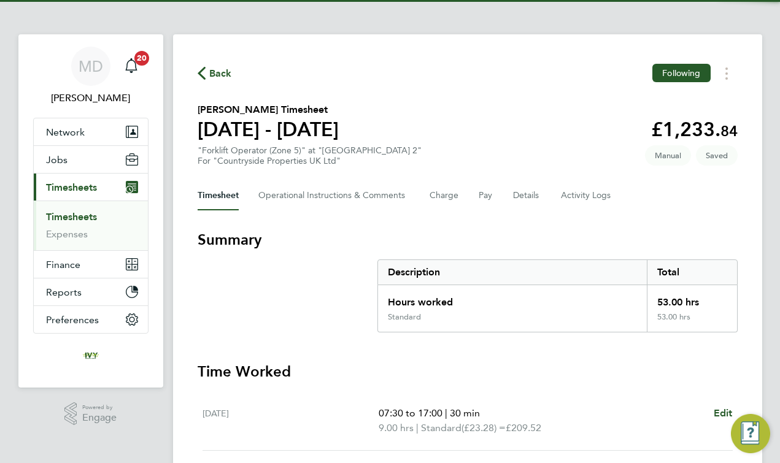
click at [339, 323] on section "Summary Description Total Hours worked 53.00 hrs Standard 53.00 hrs" at bounding box center [468, 281] width 540 height 103
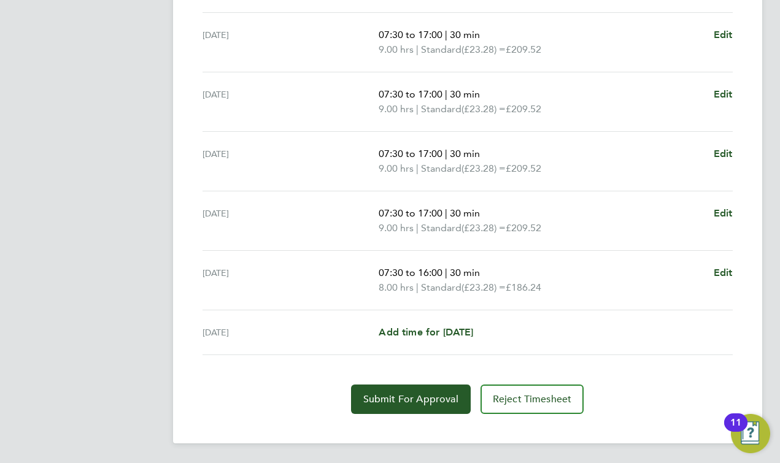
scroll to position [438, 0]
click at [427, 402] on span "Submit For Approval" at bounding box center [410, 399] width 95 height 12
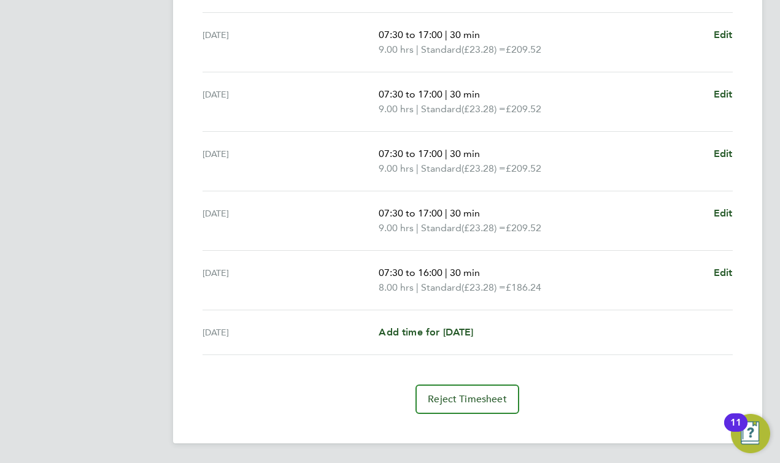
click at [293, 281] on div "[DATE]" at bounding box center [291, 280] width 177 height 29
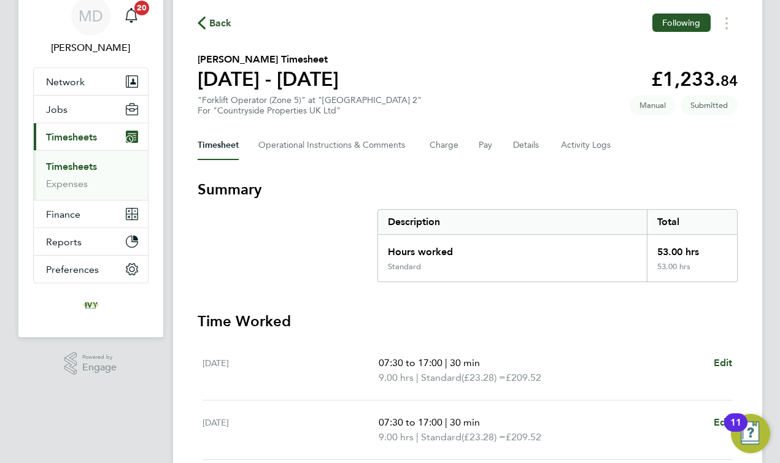
scroll to position [43, 0]
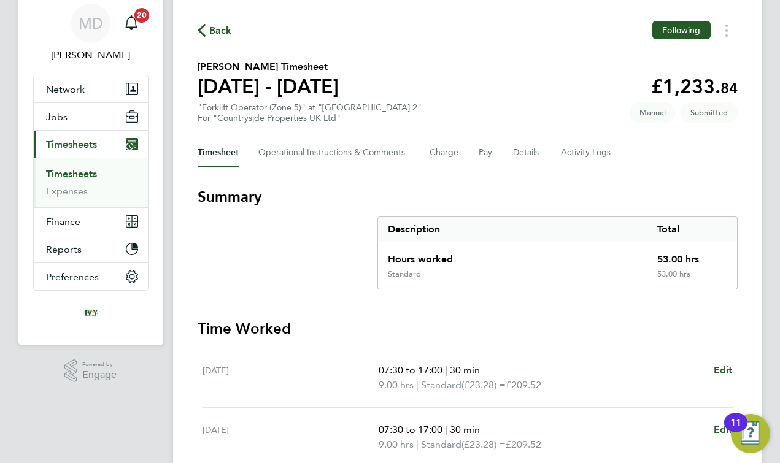
click at [80, 179] on link "Timesheets" at bounding box center [71, 174] width 51 height 12
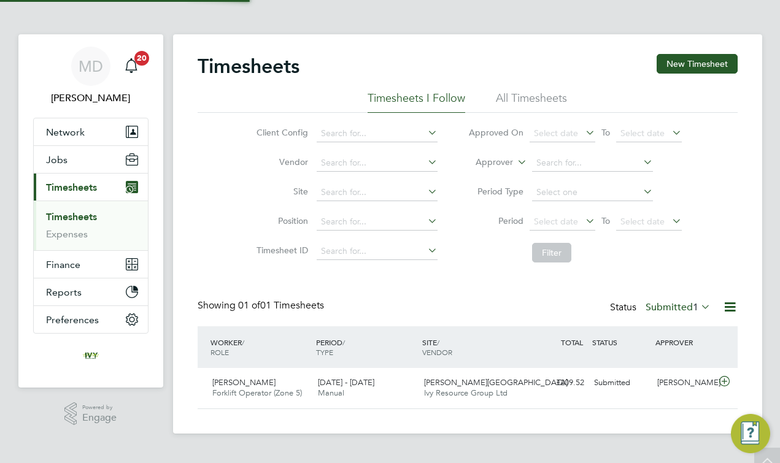
scroll to position [30, 107]
click at [667, 65] on button "New Timesheet" at bounding box center [697, 64] width 81 height 20
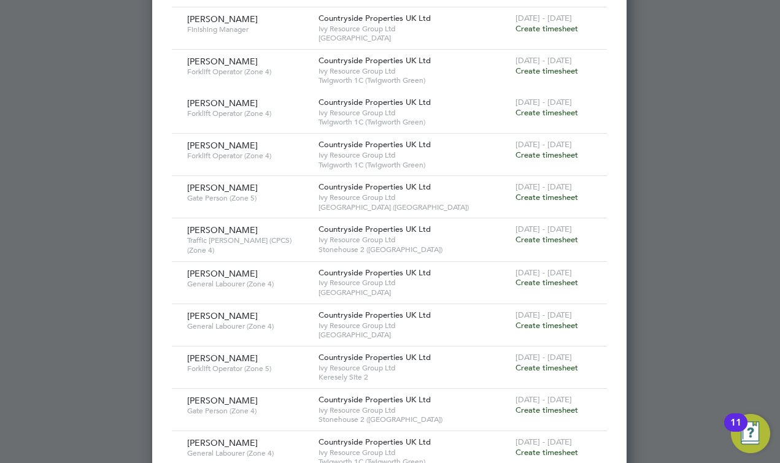
scroll to position [774, 0]
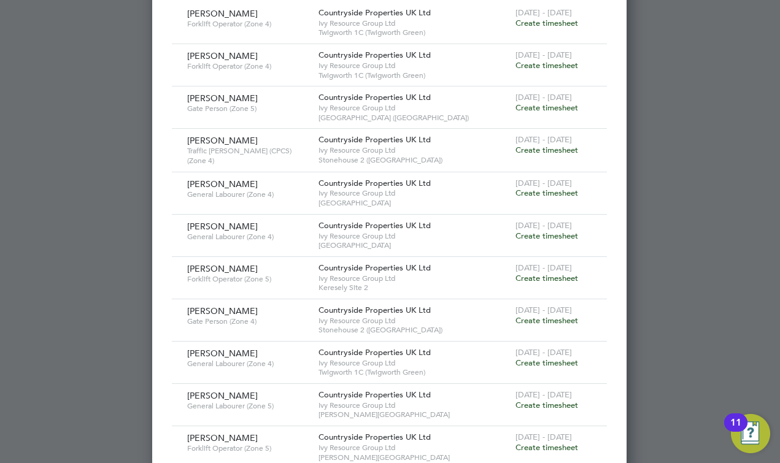
click at [550, 273] on span "Create timesheet" at bounding box center [547, 278] width 63 height 10
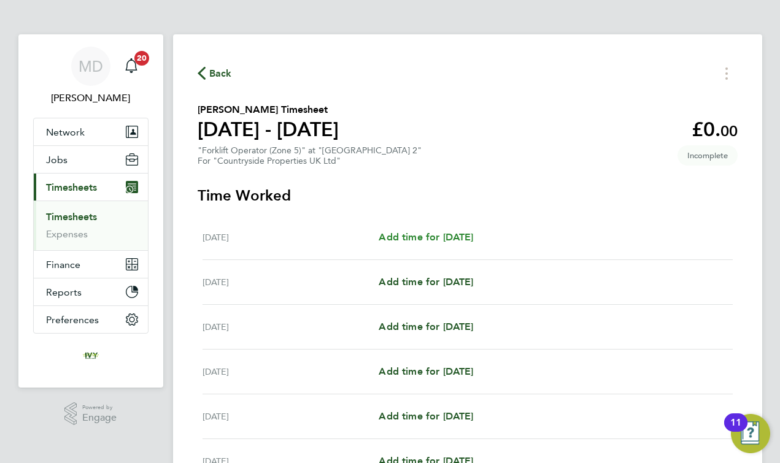
click at [460, 238] on span "Add time for [DATE]" at bounding box center [426, 237] width 95 height 12
select select "30"
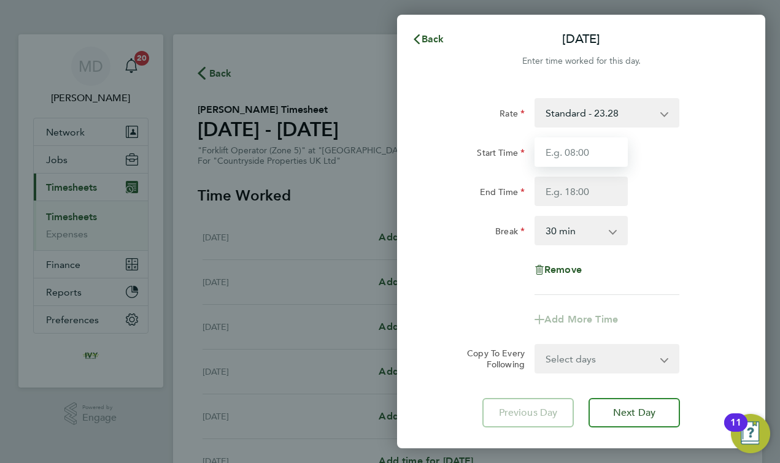
click at [571, 157] on input "Start Time" at bounding box center [581, 151] width 93 height 29
type input "&"
type input "07:30"
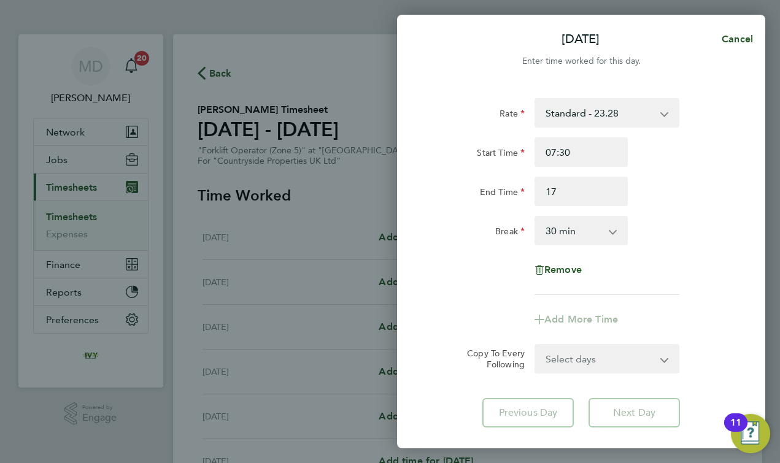
type input "17:00"
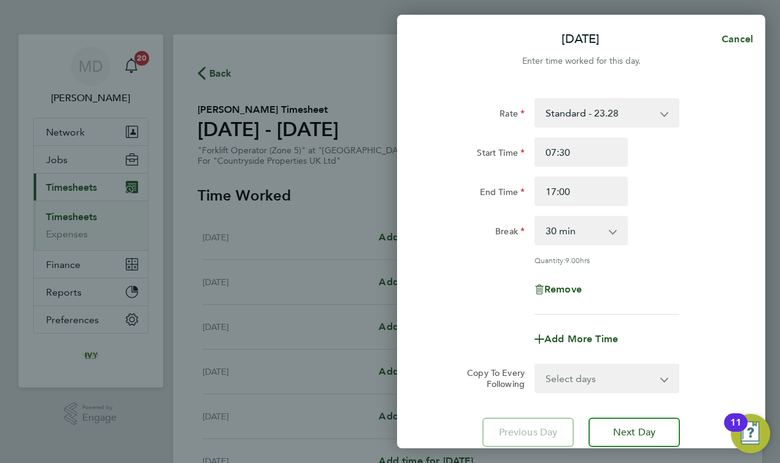
click at [481, 230] on div "Break" at bounding box center [478, 228] width 93 height 25
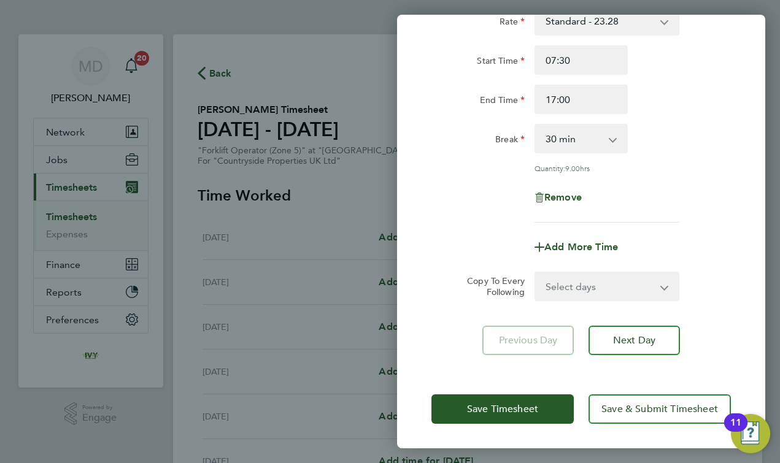
scroll to position [91, 0]
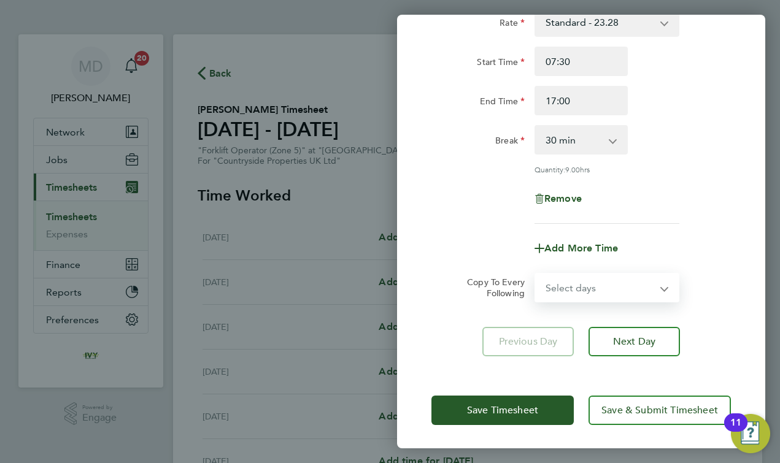
select select "DAY"
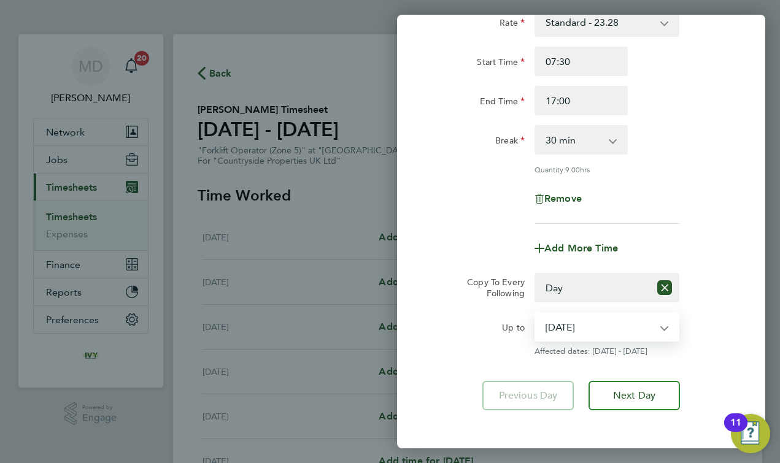
select select "[DATE]"
click at [470, 274] on div "Copy To Every Following" at bounding box center [490, 287] width 77 height 29
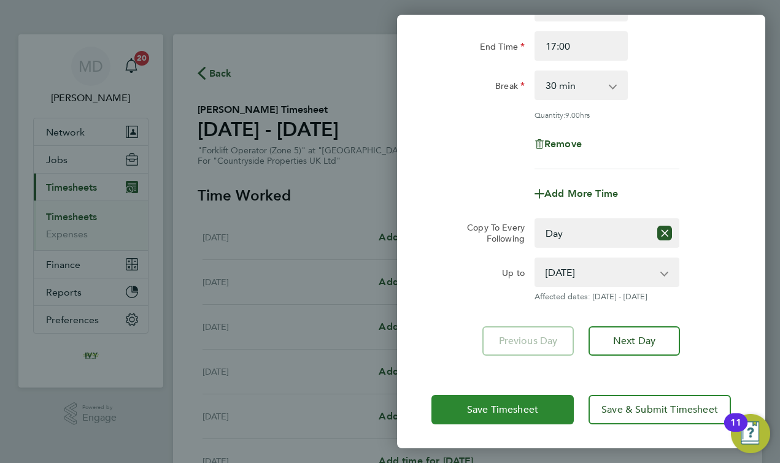
scroll to position [145, 0]
click at [474, 413] on span "Save Timesheet" at bounding box center [502, 411] width 71 height 12
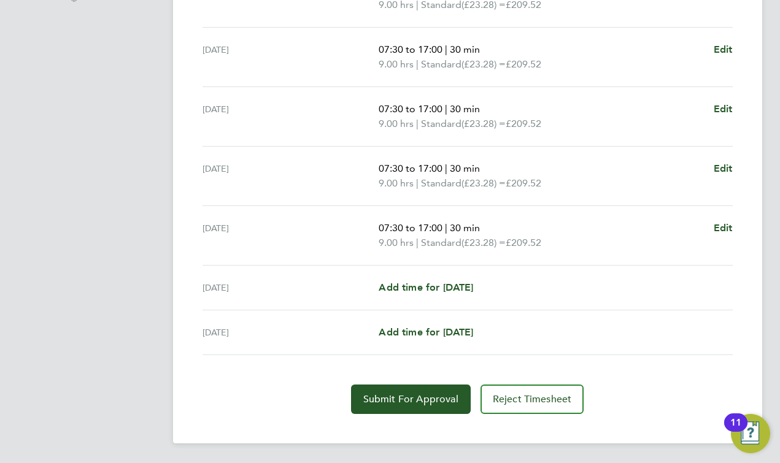
scroll to position [424, 0]
click at [420, 400] on span "Submit For Approval" at bounding box center [410, 399] width 95 height 12
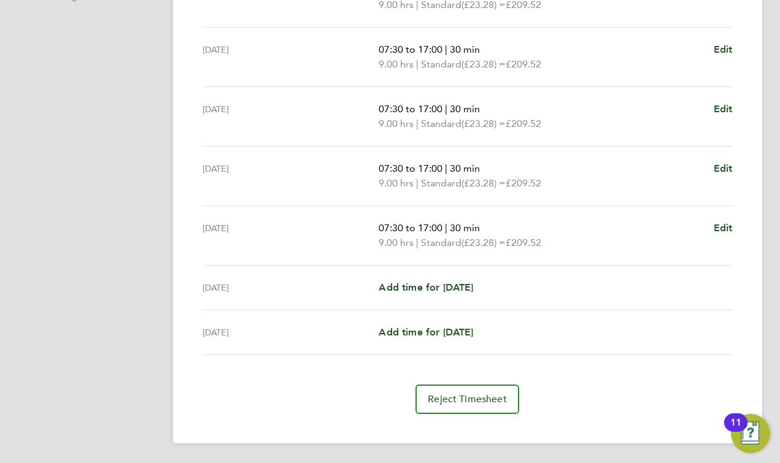
click at [245, 229] on div "[DATE]" at bounding box center [291, 235] width 177 height 29
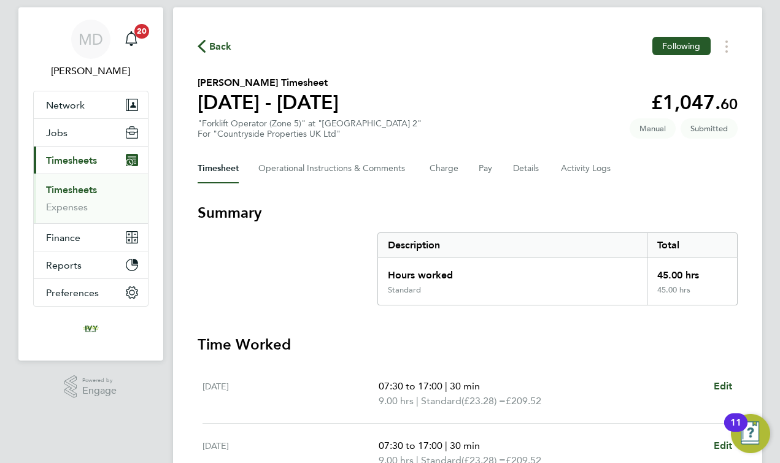
scroll to position [22, 0]
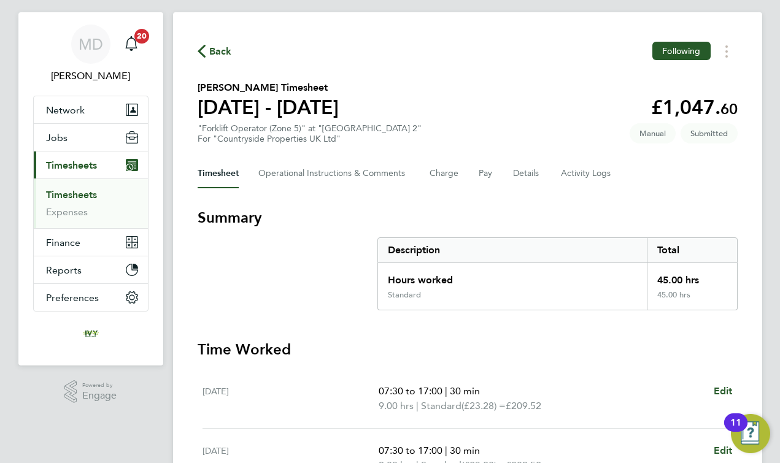
click at [70, 196] on link "Timesheets" at bounding box center [71, 195] width 51 height 12
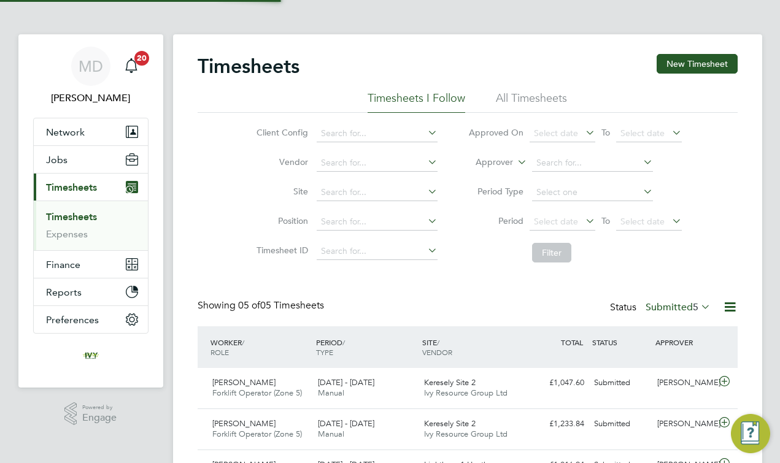
scroll to position [6, 6]
click at [704, 68] on button "New Timesheet" at bounding box center [697, 64] width 81 height 20
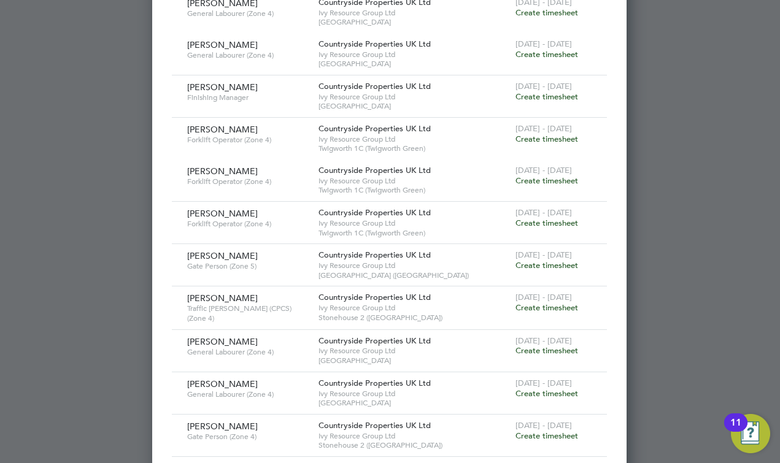
click at [548, 252] on div "[DATE] - [DATE] Create timesheet" at bounding box center [554, 260] width 82 height 33
click at [541, 260] on span "Create timesheet" at bounding box center [547, 265] width 63 height 10
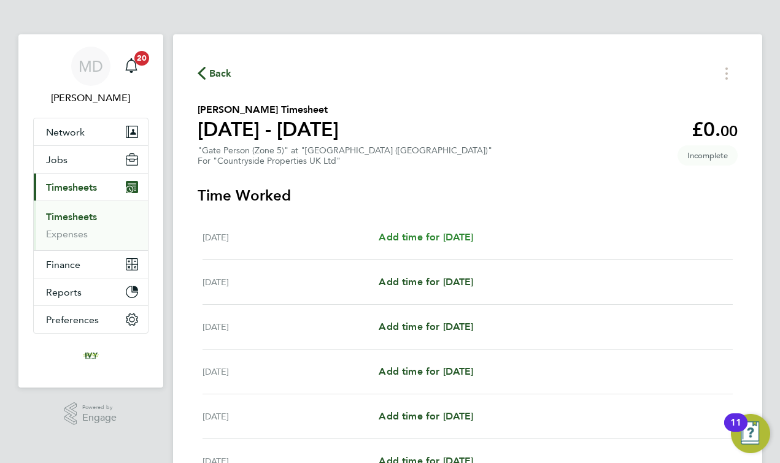
click at [416, 233] on span "Add time for [DATE]" at bounding box center [426, 237] width 95 height 12
select select "30"
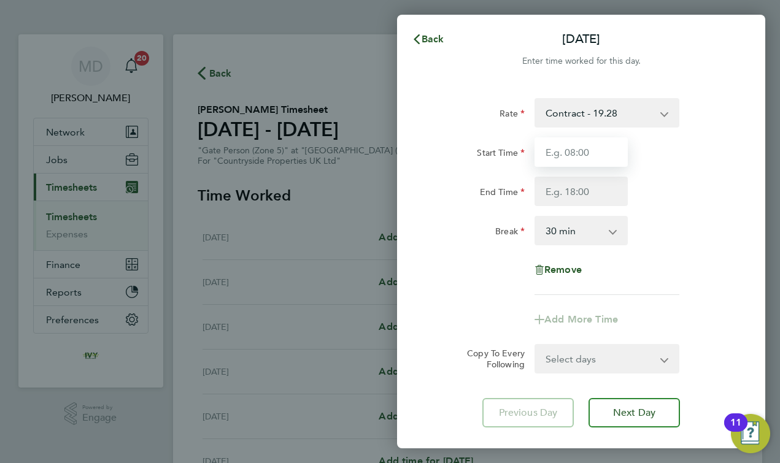
click at [562, 153] on input "Start Time" at bounding box center [581, 151] width 93 height 29
type input "07:30"
click at [573, 195] on input "End Time" at bounding box center [581, 191] width 93 height 29
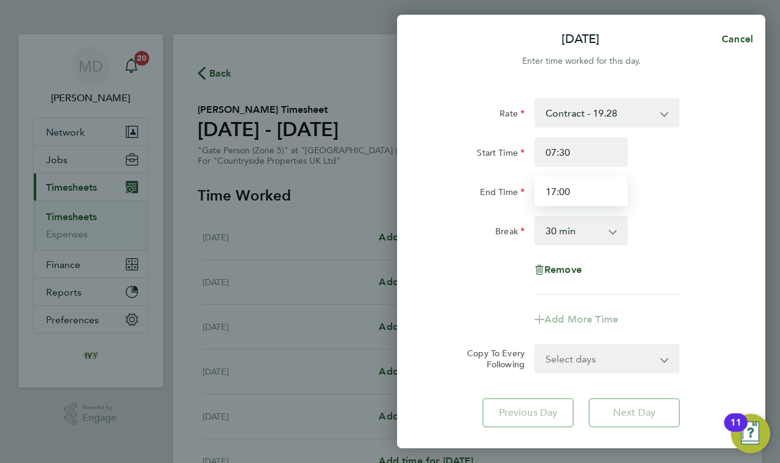
type input "17:00"
click at [494, 288] on div "Rate Contract - 19.28 Start Time 07:30 End Time 17:00 Break 0 min 15 min 30 min…" at bounding box center [582, 196] width 300 height 197
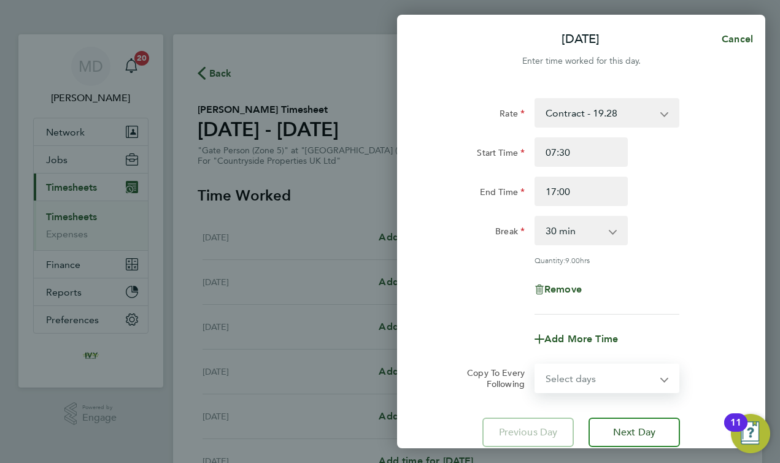
select select "DAY"
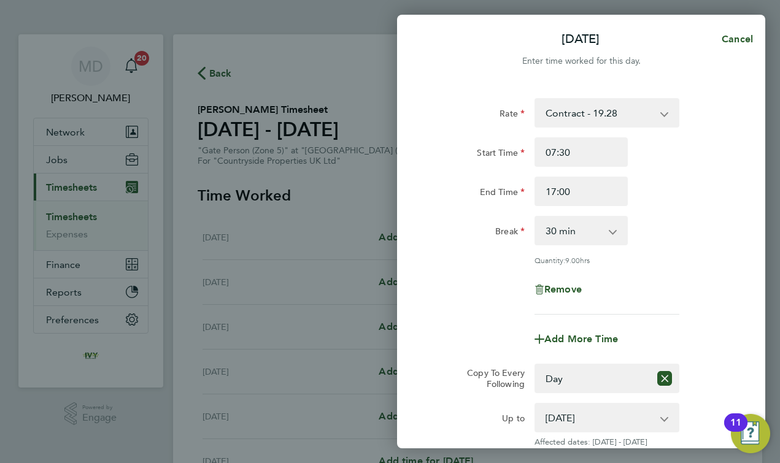
click at [477, 333] on div "Add More Time" at bounding box center [581, 339] width 309 height 29
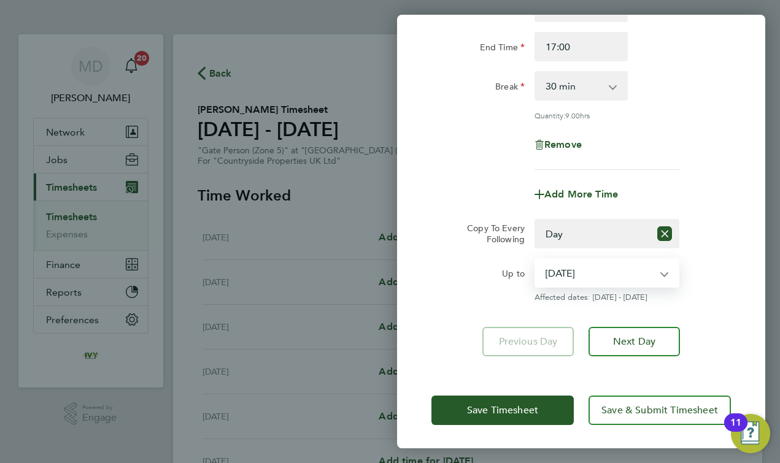
select select "[DATE]"
click at [455, 319] on div "Rate Contract - 19.28 Start Time 07:30 End Time 17:00 Break 0 min 15 min 30 min…" at bounding box center [581, 155] width 368 height 433
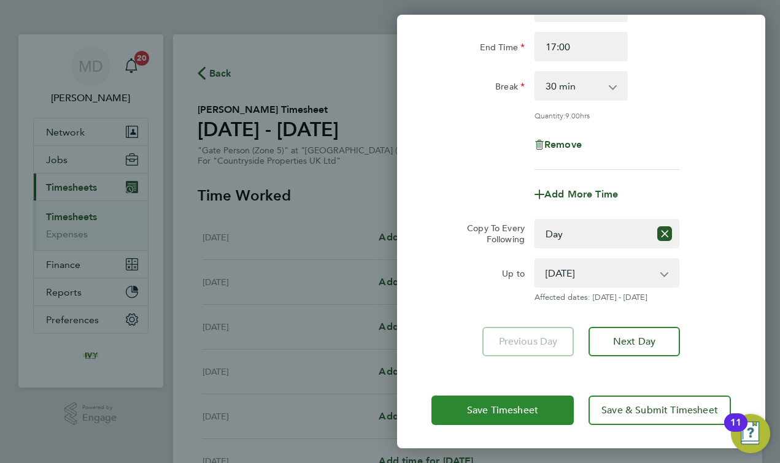
click at [461, 421] on button "Save Timesheet" at bounding box center [503, 410] width 142 height 29
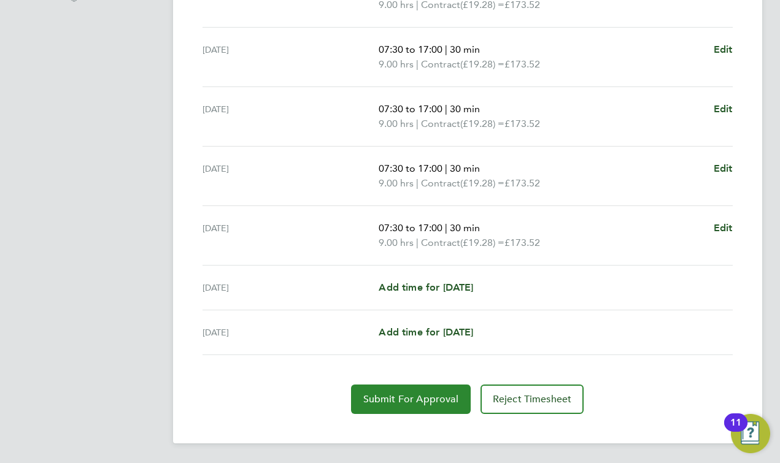
click at [381, 397] on span "Submit For Approval" at bounding box center [410, 399] width 95 height 12
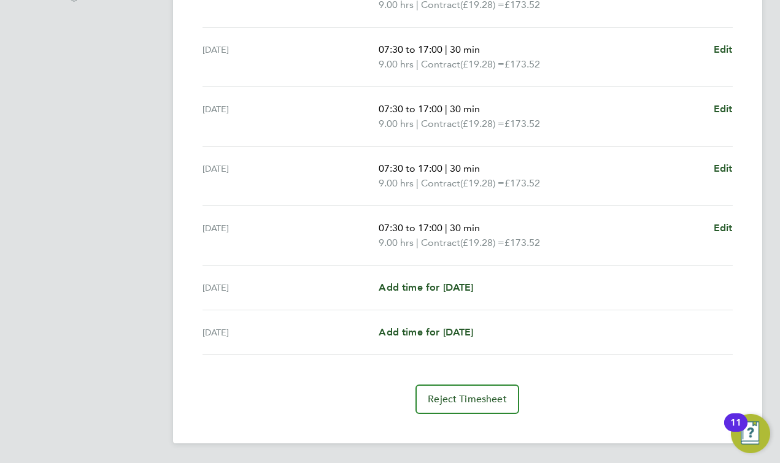
click at [341, 268] on div "[DATE] Add time for [DATE] Add time for [DATE]" at bounding box center [468, 288] width 530 height 45
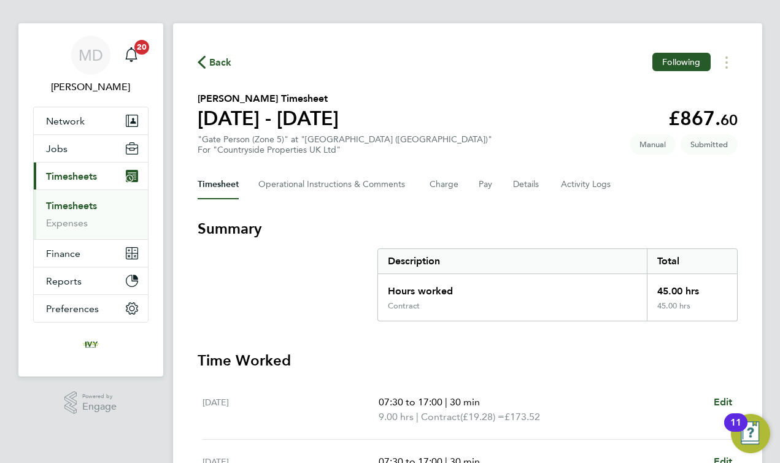
click at [68, 207] on link "Timesheets" at bounding box center [71, 206] width 51 height 12
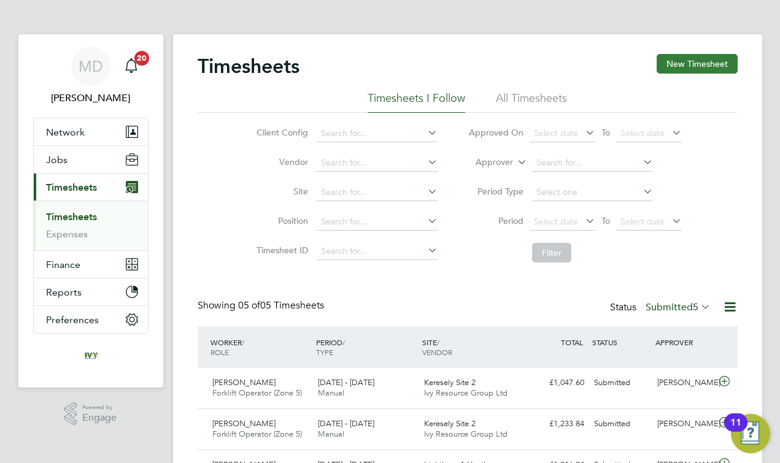
click at [670, 69] on button "New Timesheet" at bounding box center [697, 64] width 81 height 20
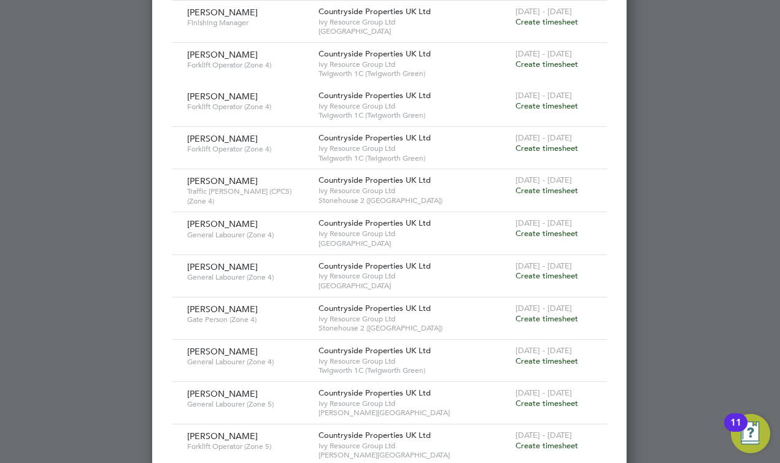
click at [540, 398] on span "Create timesheet" at bounding box center [547, 403] width 63 height 10
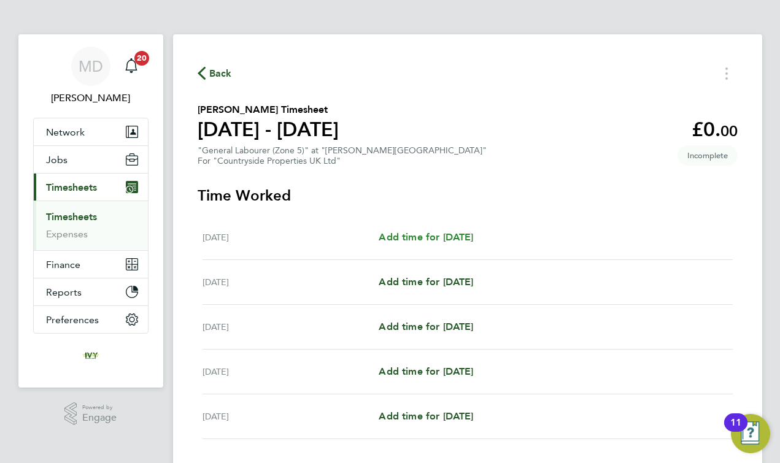
click at [438, 242] on span "Add time for [DATE]" at bounding box center [426, 237] width 95 height 12
select select "30"
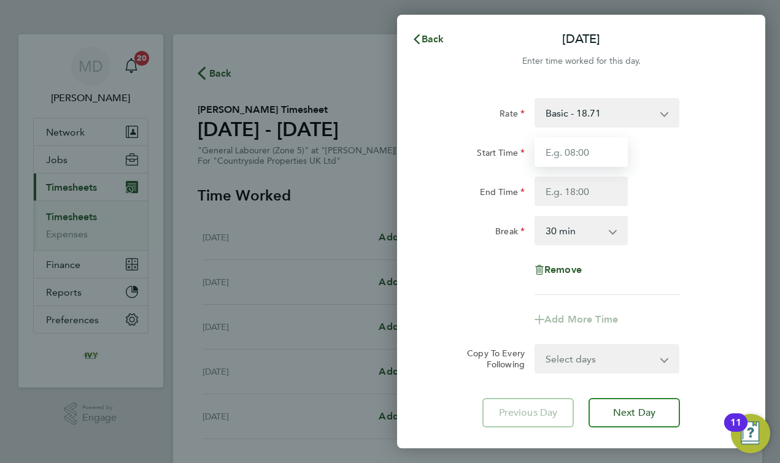
click at [583, 160] on input "Start Time" at bounding box center [581, 151] width 93 height 29
type input "07:30"
click at [575, 203] on input "End Time" at bounding box center [581, 191] width 93 height 29
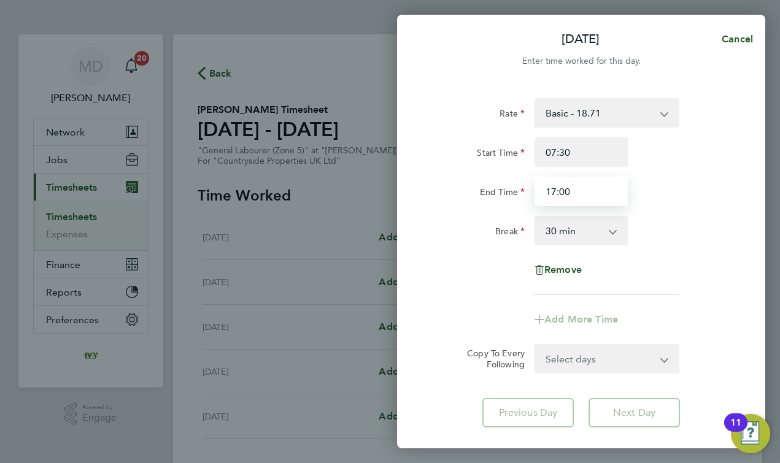
type input "17:00"
click at [460, 284] on div "Remove" at bounding box center [581, 269] width 309 height 29
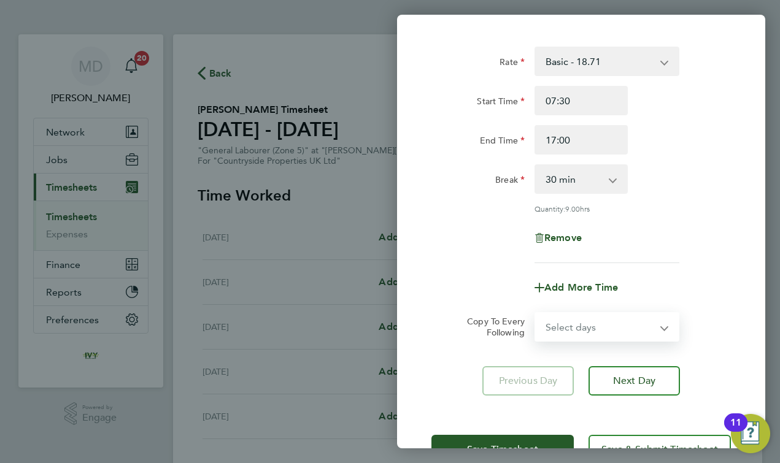
select select "DAY"
select select "[DATE]"
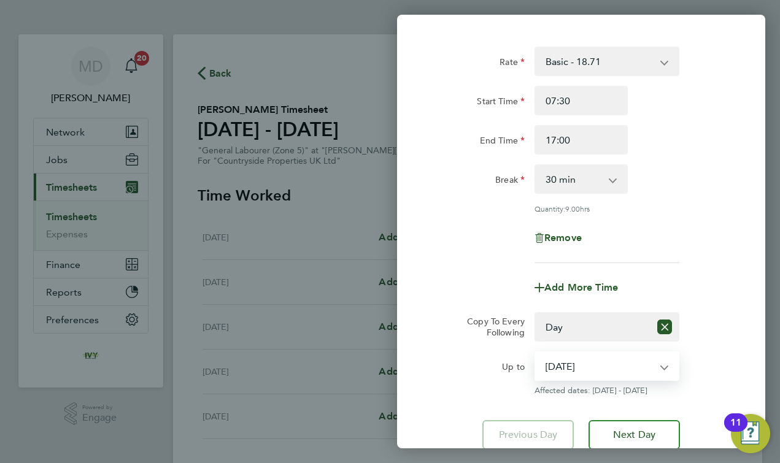
click at [484, 267] on app-timesheet-line-form-group "Rate Basic - 18.71 Start Time 07:30 End Time 17:00 Break 0 min 15 min 30 min 45…" at bounding box center [582, 175] width 300 height 256
click at [338, 87] on div "[DATE] Cancel Enter time worked for this day. Rate Basic - 18.71 Start Time 07:…" at bounding box center [390, 231] width 780 height 463
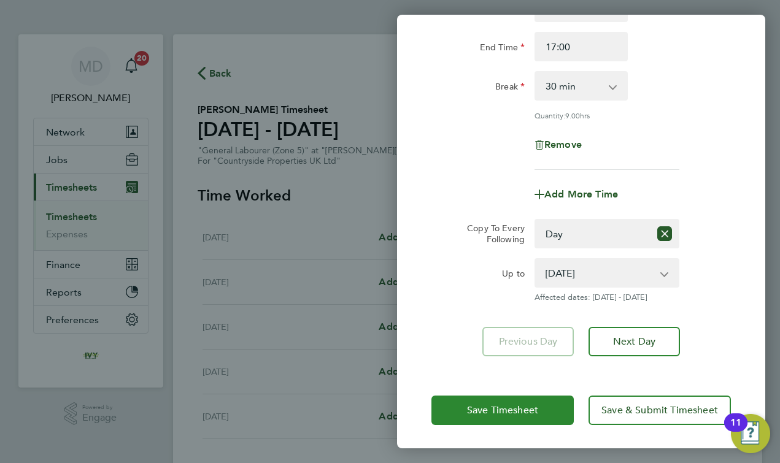
click at [516, 407] on span "Save Timesheet" at bounding box center [502, 411] width 71 height 12
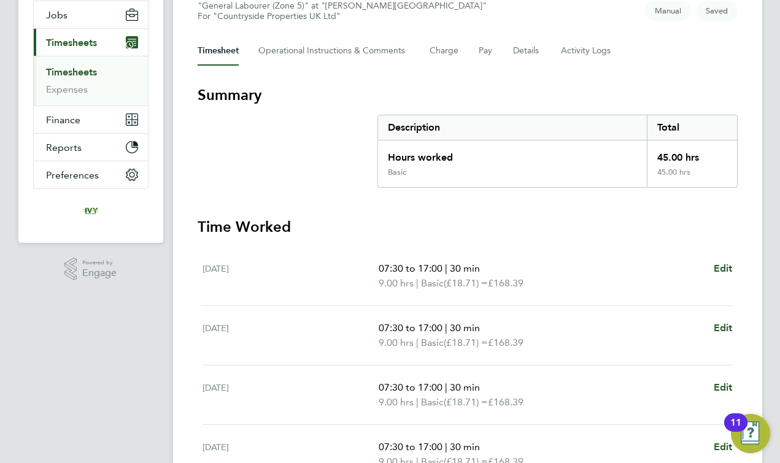
click at [69, 71] on link "Timesheets" at bounding box center [71, 72] width 51 height 12
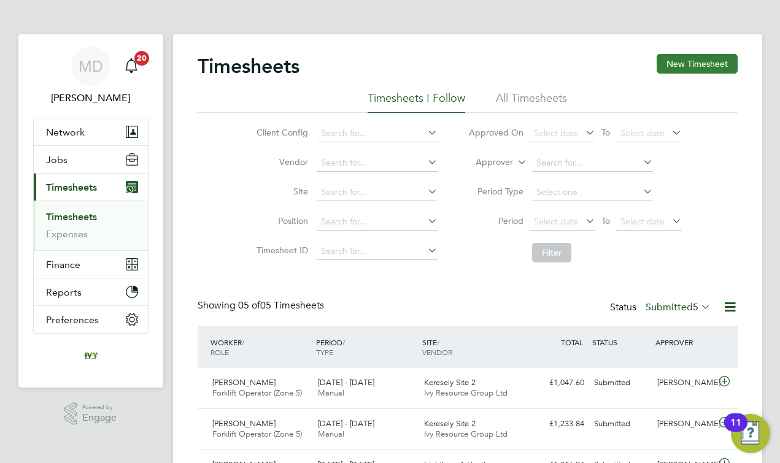
click at [700, 63] on button "New Timesheet" at bounding box center [697, 64] width 81 height 20
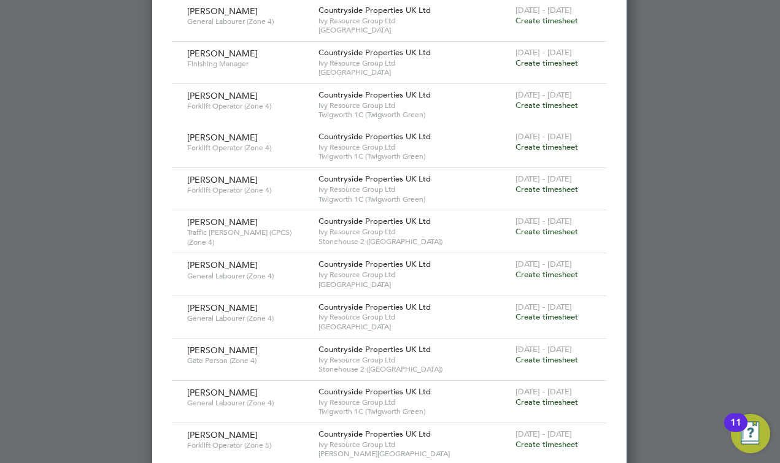
click at [563, 439] on span "Create timesheet" at bounding box center [547, 444] width 63 height 10
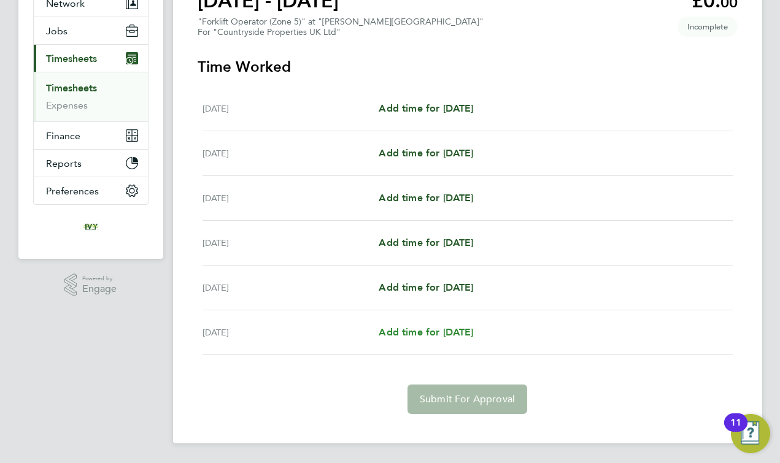
click at [457, 334] on span "Add time for [DATE]" at bounding box center [426, 333] width 95 height 12
select select "30"
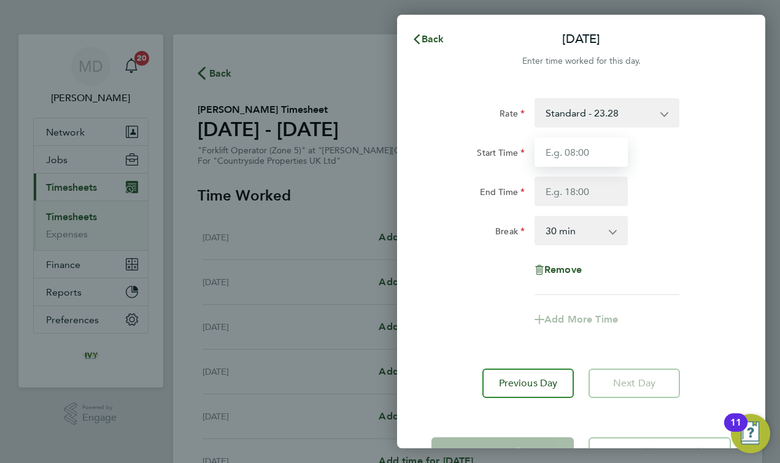
click at [557, 161] on input "Start Time" at bounding box center [581, 151] width 93 height 29
type input "07:30"
click at [570, 187] on input "End Time" at bounding box center [581, 191] width 93 height 29
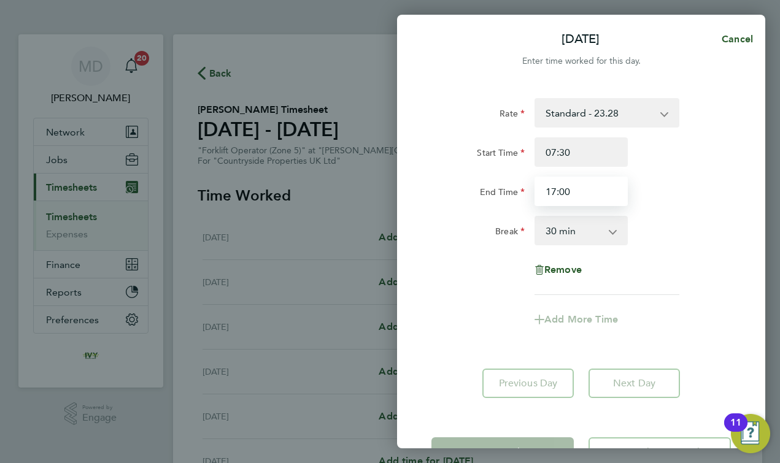
type input "17:00"
click at [466, 314] on app-timesheet-line-form-group "Rate Standard - 23.28 Start Time 07:30 End Time 17:00 Break 0 min 15 min 30 min…" at bounding box center [582, 216] width 300 height 236
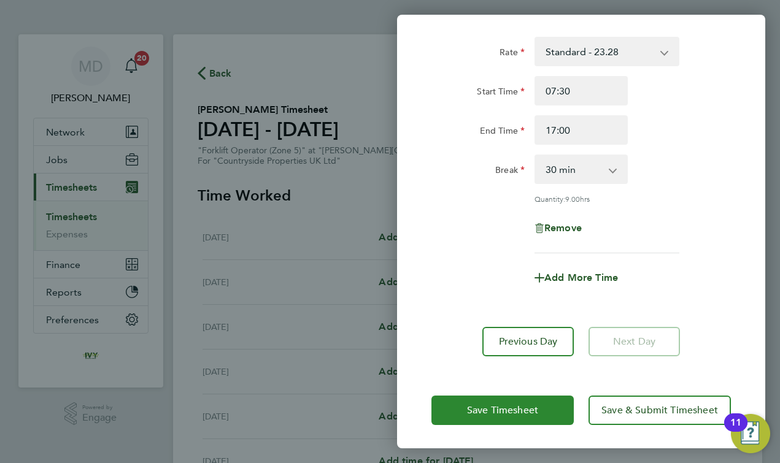
click at [508, 409] on span "Save Timesheet" at bounding box center [502, 411] width 71 height 12
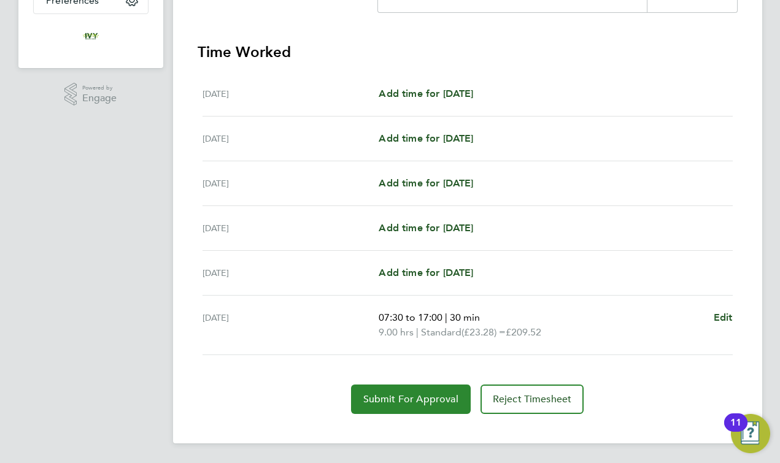
click at [400, 400] on span "Submit For Approval" at bounding box center [410, 399] width 95 height 12
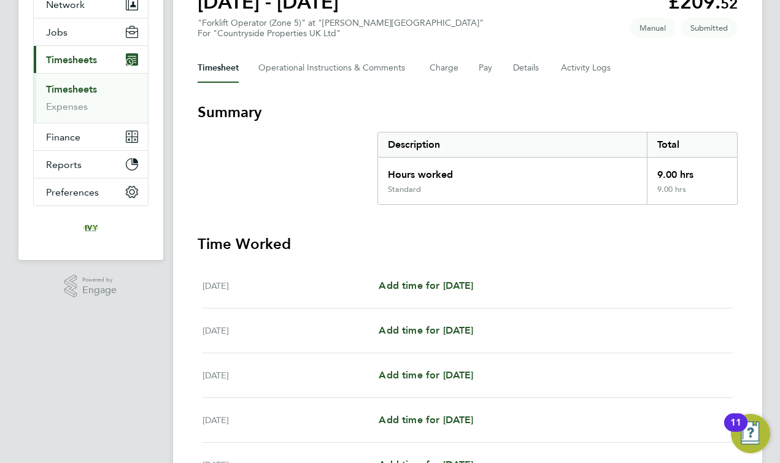
click at [66, 91] on link "Timesheets" at bounding box center [71, 89] width 51 height 12
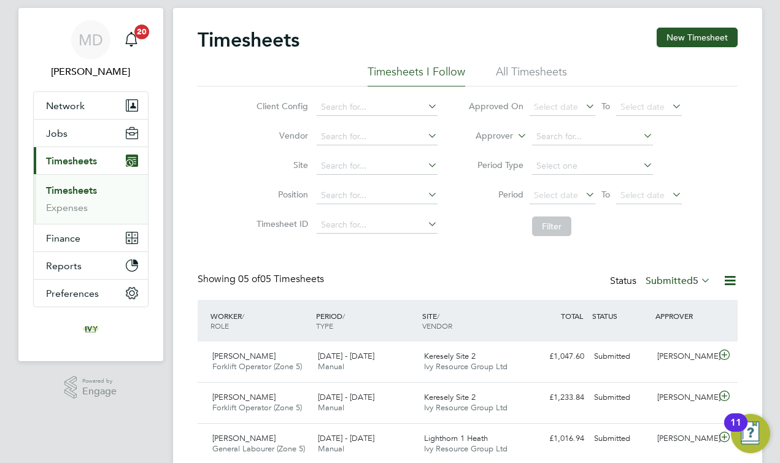
click at [679, 277] on label "Submitted 5" at bounding box center [678, 281] width 65 height 12
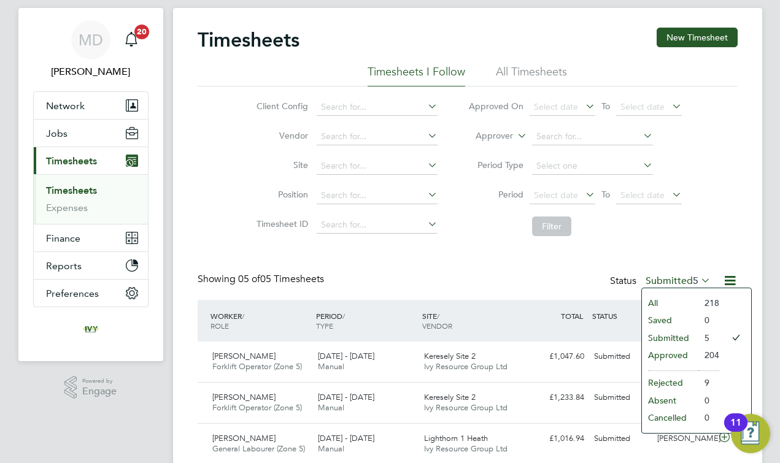
click at [669, 350] on li "Approved" at bounding box center [670, 355] width 56 height 17
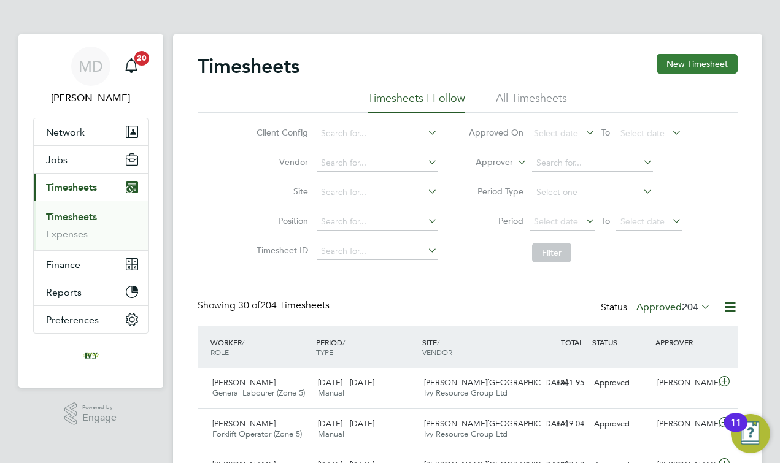
click at [680, 66] on button "New Timesheet" at bounding box center [697, 64] width 81 height 20
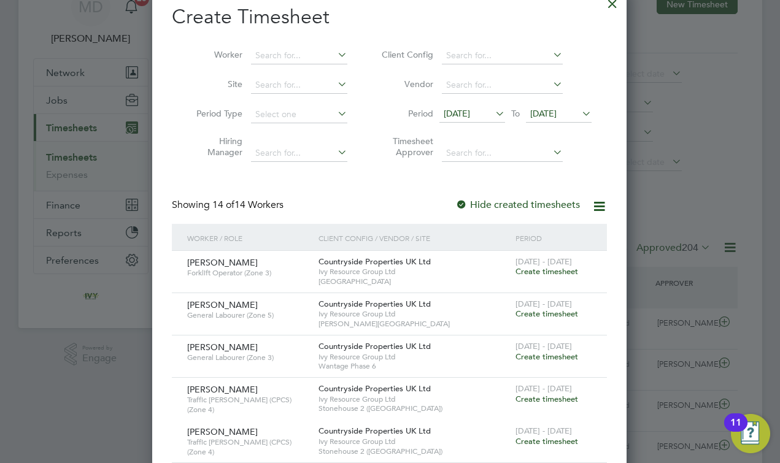
click at [548, 309] on span "Create timesheet" at bounding box center [547, 314] width 63 height 10
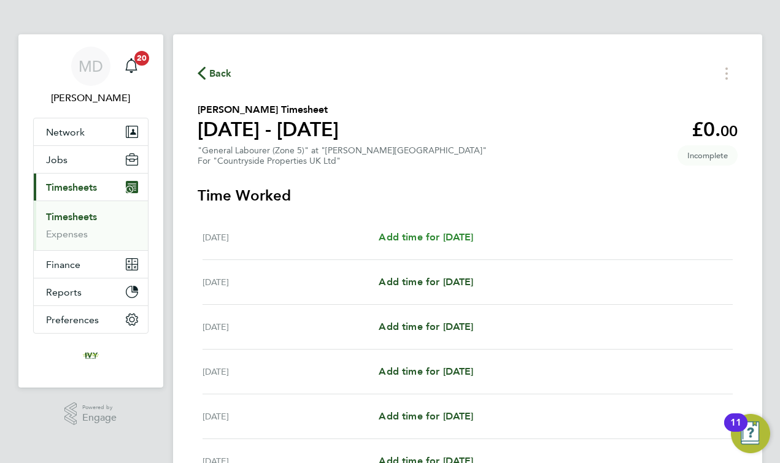
click at [454, 241] on span "Add time for [DATE]" at bounding box center [426, 237] width 95 height 12
select select "30"
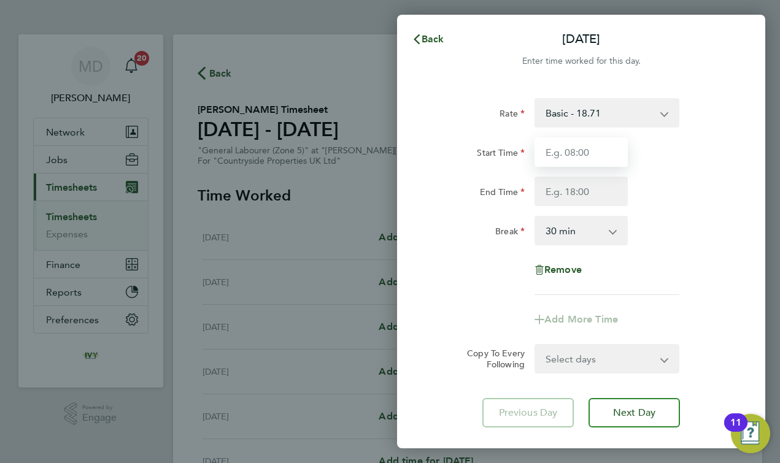
click at [575, 160] on input "Start Time" at bounding box center [581, 151] width 93 height 29
type input "07:30"
click at [575, 201] on input "End Time" at bounding box center [581, 191] width 93 height 29
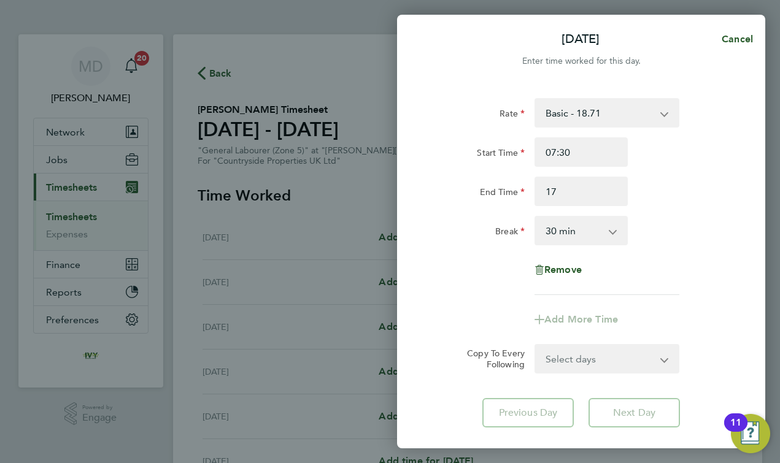
type input "17:00"
click at [500, 234] on label "Break" at bounding box center [509, 233] width 29 height 15
click at [536, 234] on select "0 min 15 min 30 min 45 min 60 min 75 min 90 min" at bounding box center [574, 230] width 76 height 27
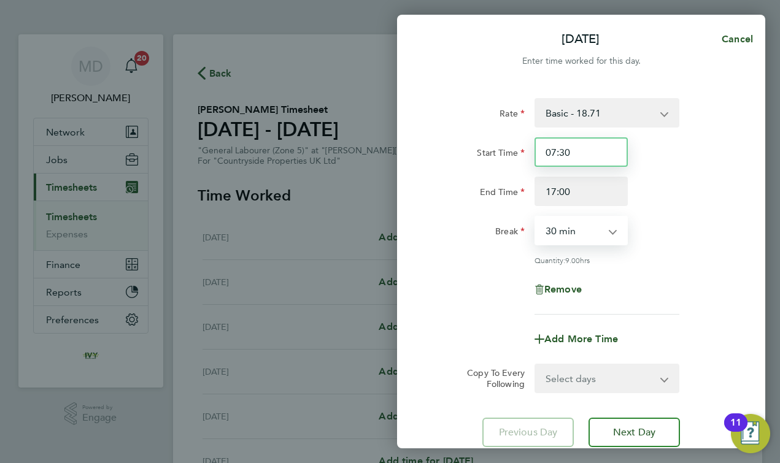
click at [581, 150] on input "07:30" at bounding box center [581, 151] width 93 height 29
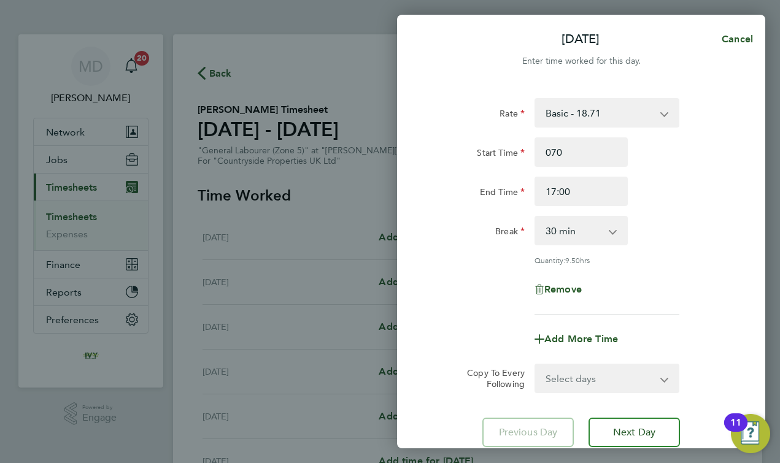
click at [651, 206] on div "End Time 17:00" at bounding box center [581, 191] width 309 height 29
click at [672, 181] on div "End Time 17:00" at bounding box center [581, 191] width 309 height 29
click at [581, 193] on input "17:00" at bounding box center [581, 191] width 93 height 29
click at [572, 155] on input "070" at bounding box center [581, 151] width 93 height 29
click at [554, 152] on input "070" at bounding box center [581, 151] width 93 height 29
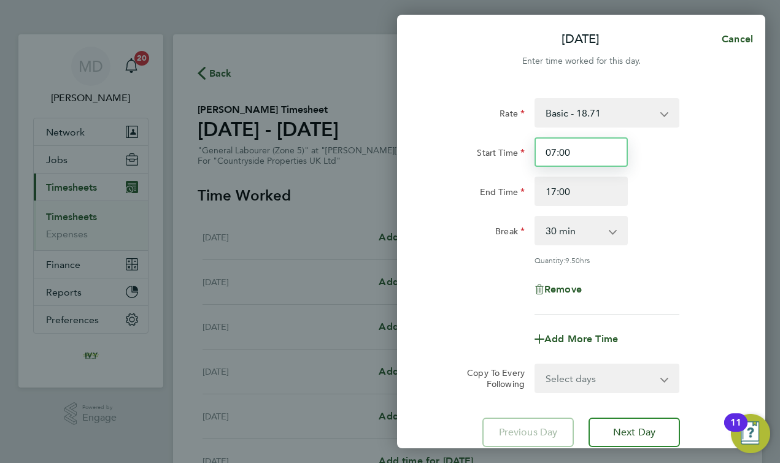
type input "07:00"
click at [422, 262] on div "Rate Basic - 18.71 Start Time 07:00 End Time 17:00 Break 0 min 15 min 30 min 45…" at bounding box center [581, 272] width 368 height 379
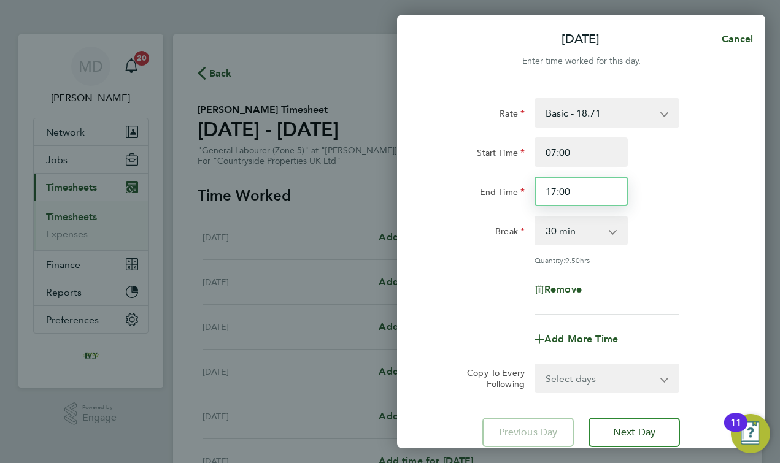
click at [579, 194] on input "17:00" at bounding box center [581, 191] width 93 height 29
type input "17:30"
click at [468, 275] on div "Remove" at bounding box center [581, 289] width 309 height 29
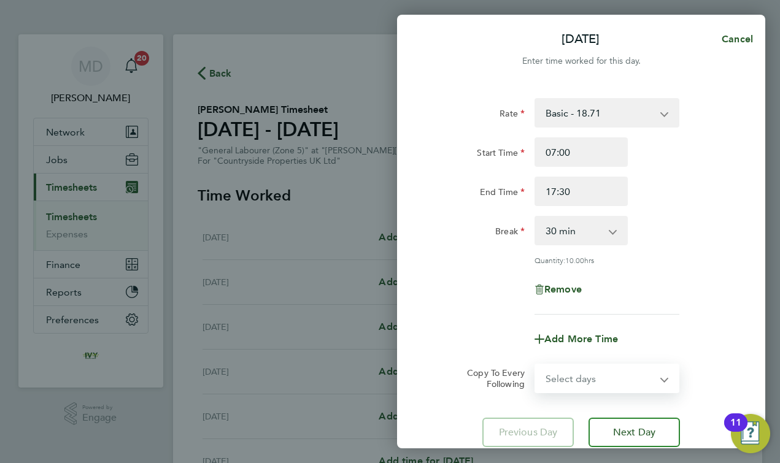
select select "DAY"
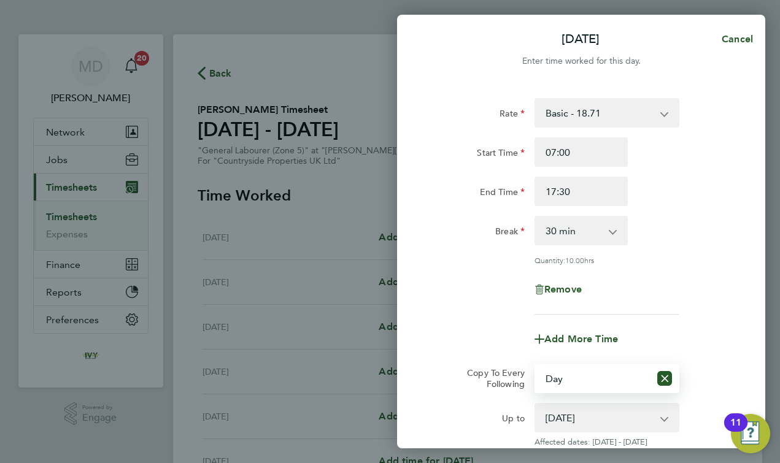
click at [499, 336] on div "Add More Time" at bounding box center [581, 339] width 309 height 29
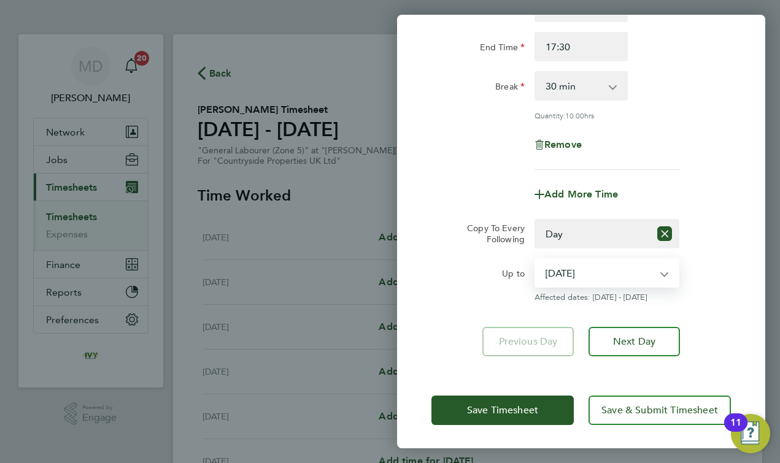
select select "[DATE]"
click at [490, 275] on div "Up to" at bounding box center [478, 270] width 93 height 25
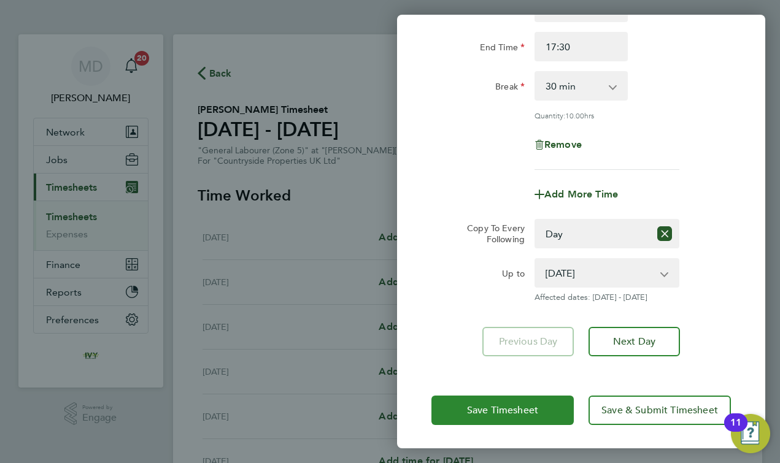
click at [470, 411] on span "Save Timesheet" at bounding box center [502, 411] width 71 height 12
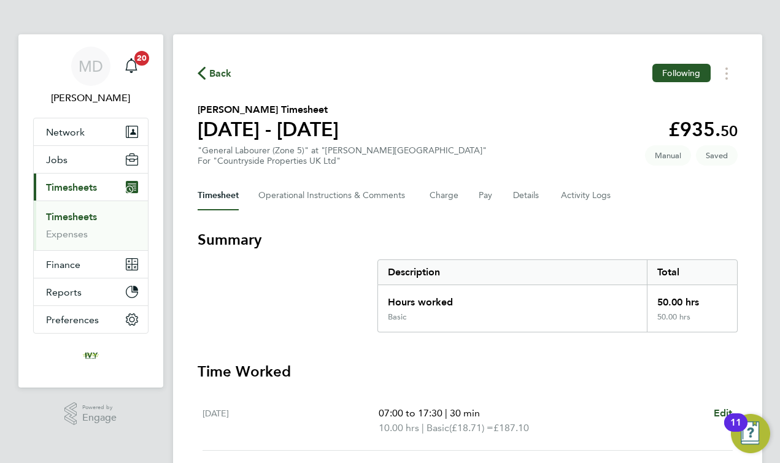
click at [250, 283] on section "Summary Description Total Hours worked 50.00 hrs Basic 50.00 hrs" at bounding box center [468, 281] width 540 height 103
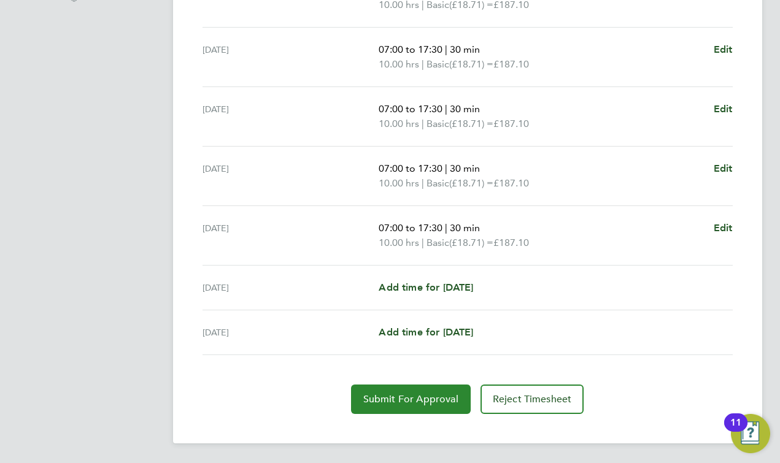
click at [384, 392] on button "Submit For Approval" at bounding box center [411, 399] width 120 height 29
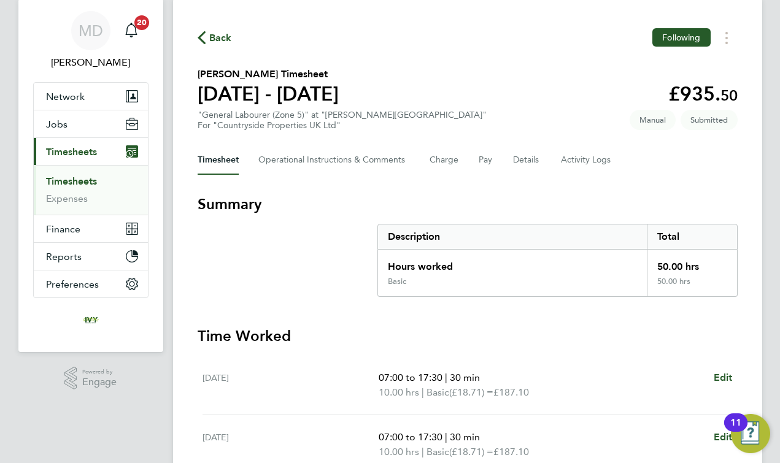
scroll to position [33, 0]
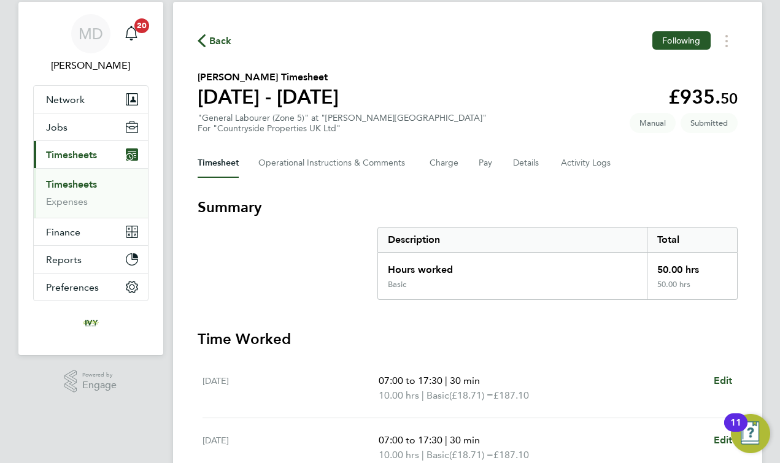
click at [59, 183] on link "Timesheets" at bounding box center [71, 185] width 51 height 12
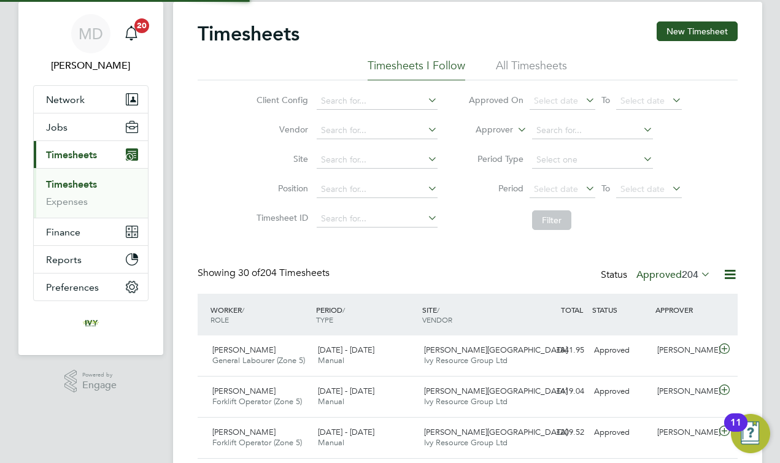
scroll to position [6, 6]
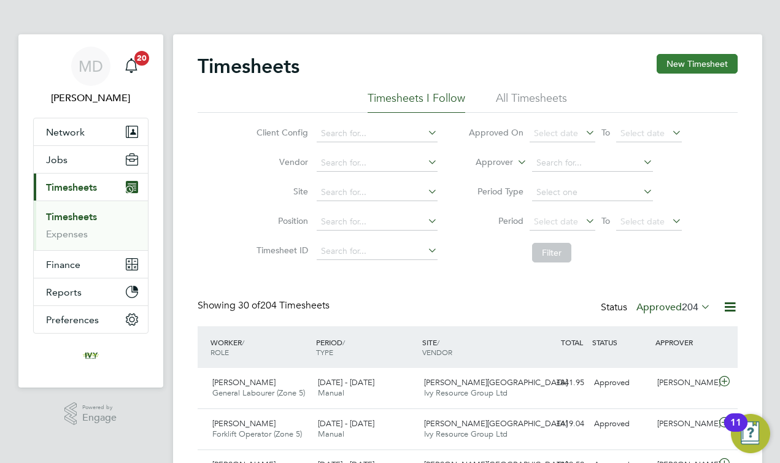
click at [672, 66] on button "New Timesheet" at bounding box center [697, 64] width 81 height 20
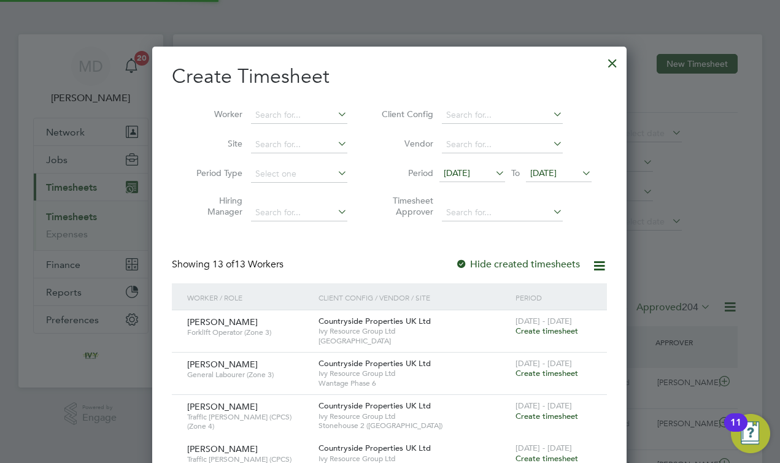
click at [557, 172] on span "[DATE]" at bounding box center [543, 173] width 26 height 11
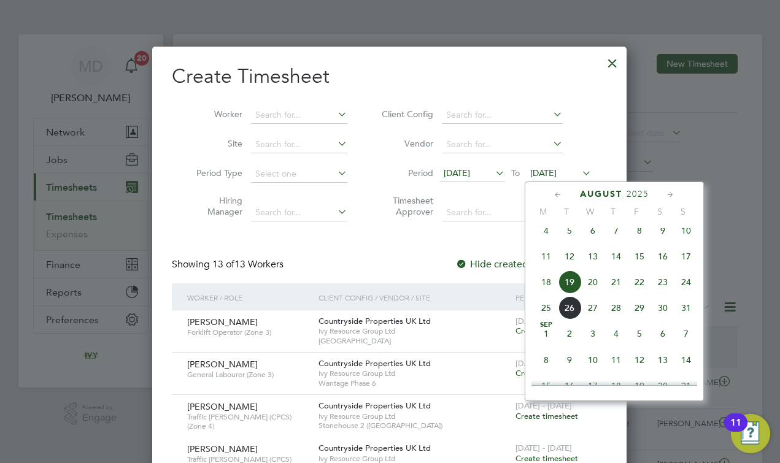
click at [686, 294] on span "24" at bounding box center [686, 282] width 23 height 23
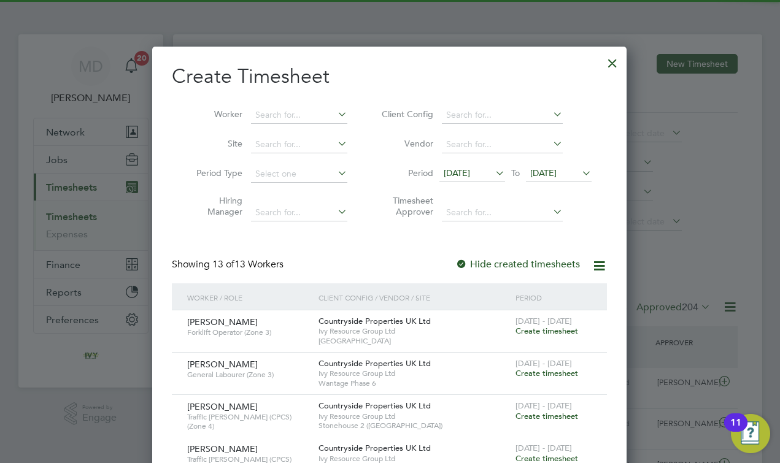
click at [474, 179] on span "[DATE]" at bounding box center [472, 174] width 66 height 17
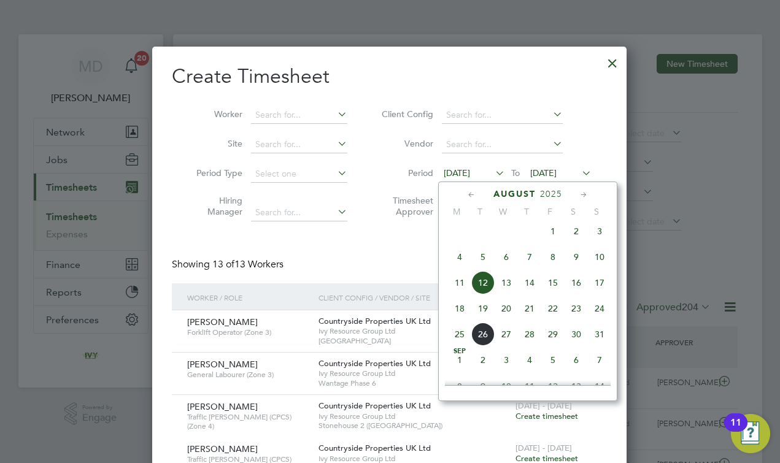
click at [461, 317] on span "18" at bounding box center [459, 308] width 23 height 23
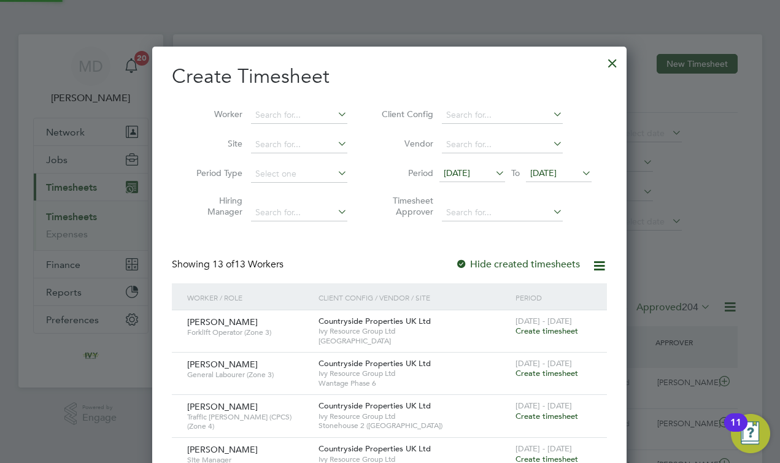
click at [343, 254] on div "Create Timesheet Worker Site Period Type Hiring Manager Client Config Vendor Pe…" at bounding box center [389, 464] width 435 height 800
click at [285, 117] on input at bounding box center [299, 115] width 96 height 17
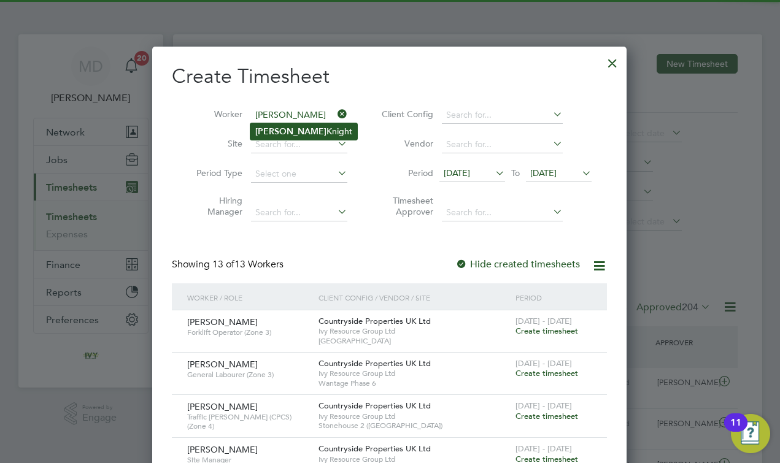
click at [284, 126] on li "[PERSON_NAME]" at bounding box center [303, 131] width 107 height 17
type input "[PERSON_NAME]"
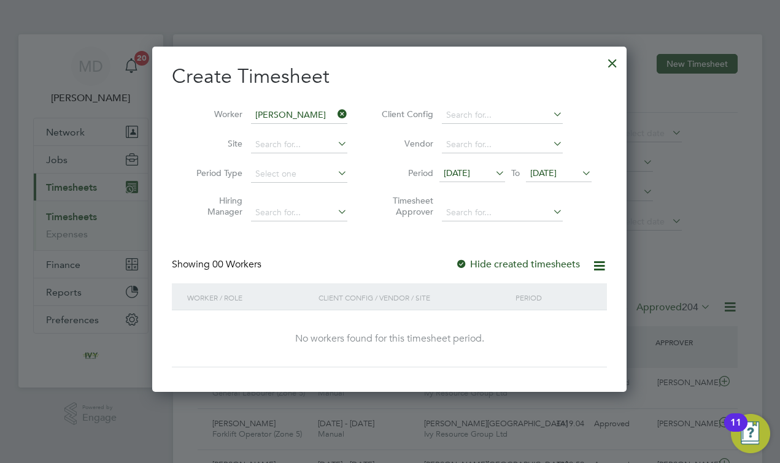
click at [536, 174] on span "[DATE]" at bounding box center [543, 173] width 26 height 11
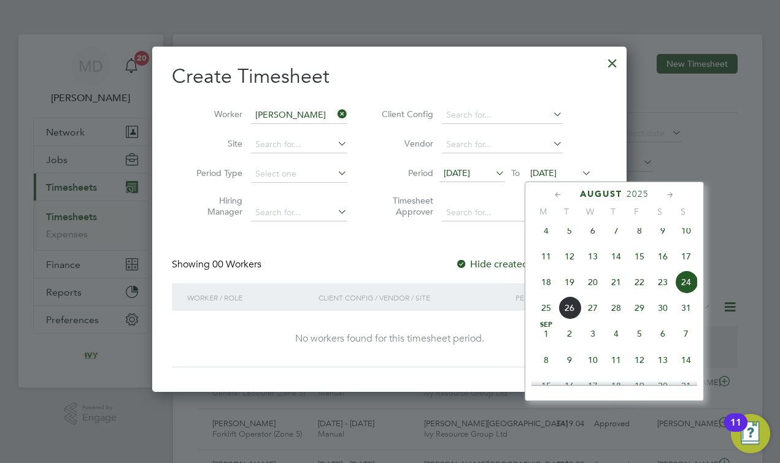
click at [443, 252] on div "Create Timesheet Worker [PERSON_NAME] Site Period Type Hiring Manager Client Co…" at bounding box center [389, 216] width 435 height 304
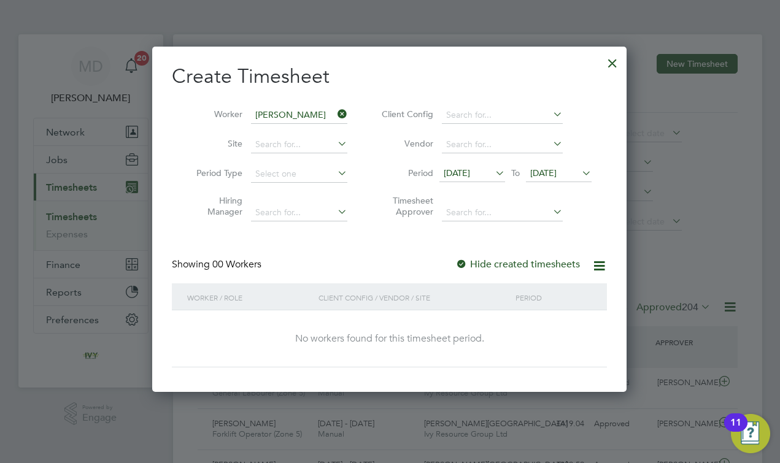
click at [519, 261] on label "Hide created timesheets" at bounding box center [517, 264] width 125 height 12
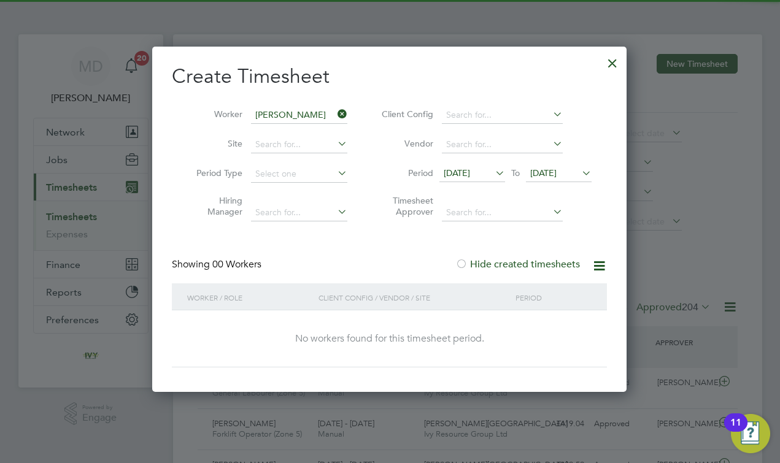
click at [519, 261] on label "Hide created timesheets" at bounding box center [517, 264] width 125 height 12
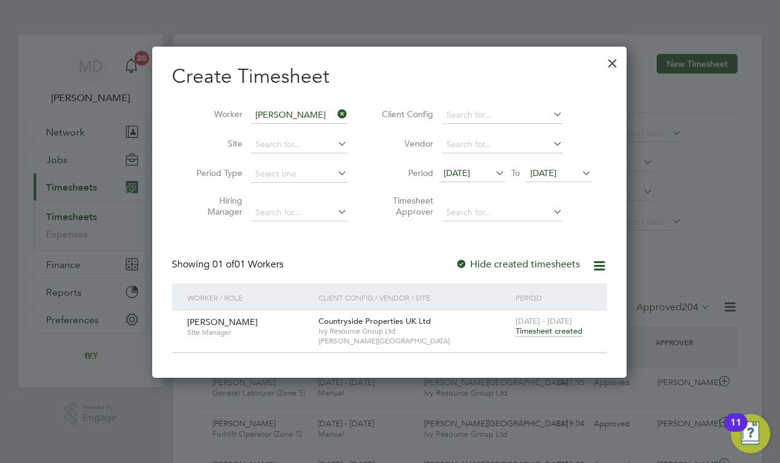
click at [613, 66] on div at bounding box center [613, 60] width 22 height 22
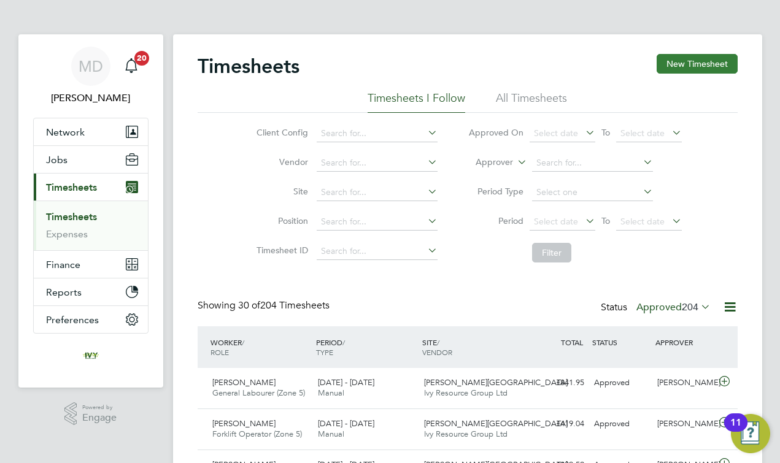
click at [676, 72] on button "New Timesheet" at bounding box center [697, 64] width 81 height 20
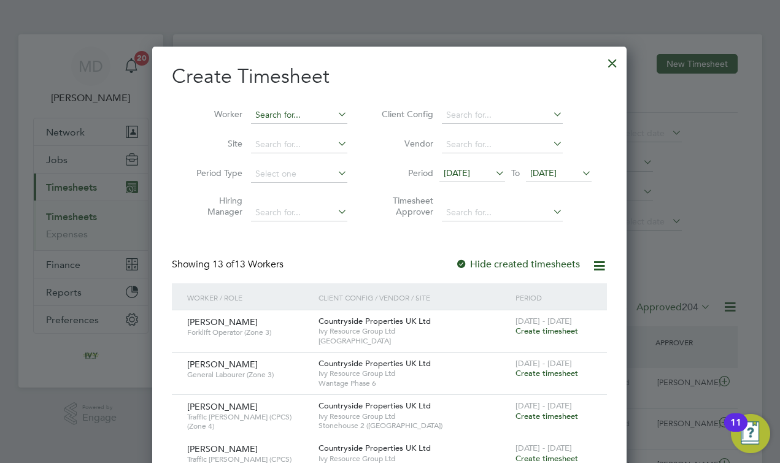
click at [292, 110] on input at bounding box center [299, 115] width 96 height 17
click at [329, 128] on b "Kn" at bounding box center [334, 131] width 11 height 10
type input "[PERSON_NAME]"
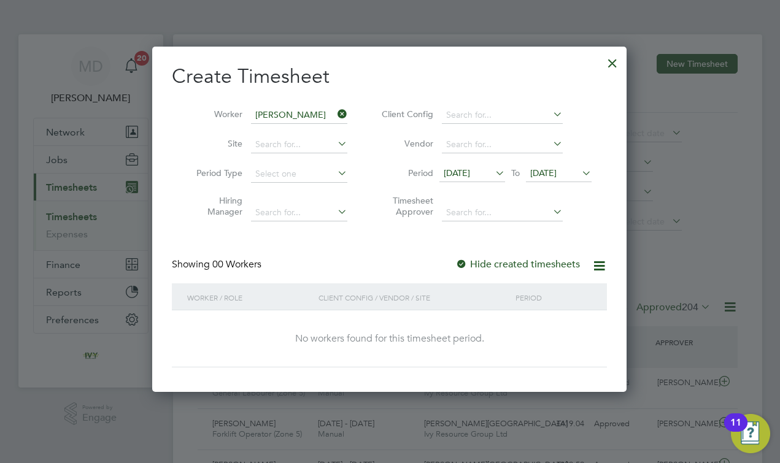
click at [479, 261] on label "Hide created timesheets" at bounding box center [517, 264] width 125 height 12
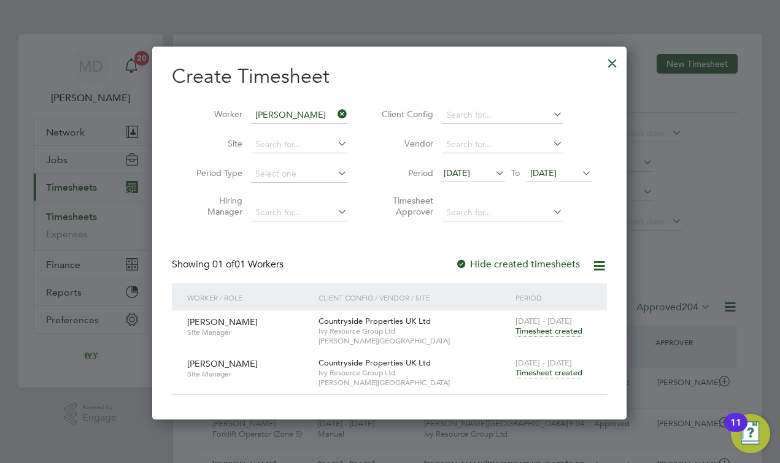
click at [538, 369] on span "Timesheet created" at bounding box center [549, 373] width 67 height 11
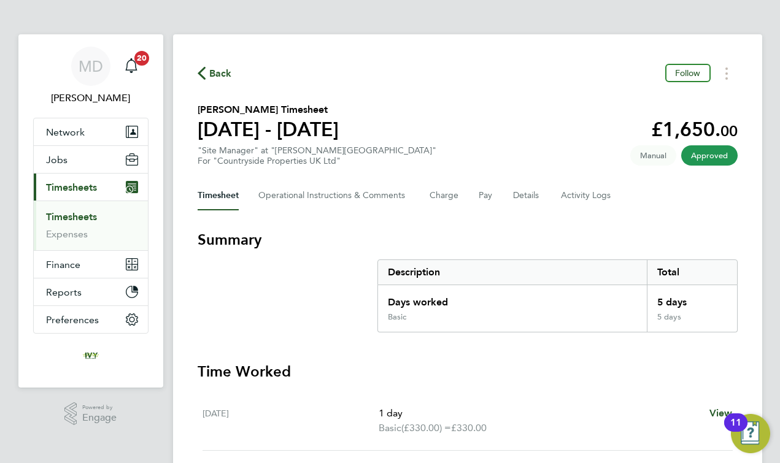
click at [294, 312] on section "Summary Description Total Days worked 5 days Basic 5 days" at bounding box center [468, 281] width 540 height 103
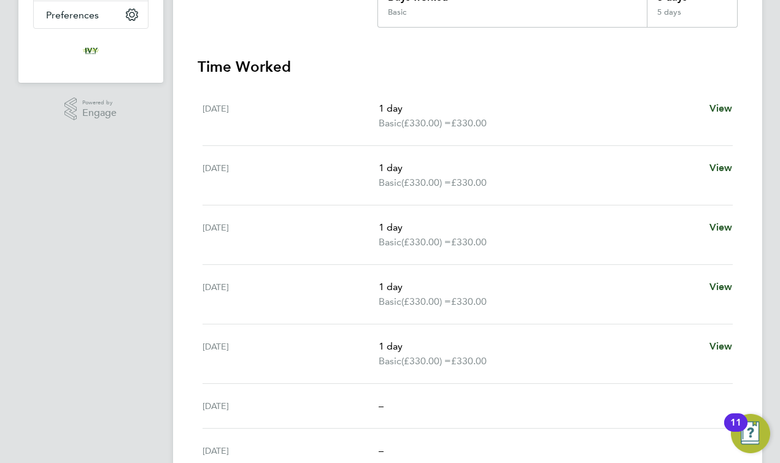
click at [298, 308] on div "[DATE]" at bounding box center [291, 294] width 177 height 29
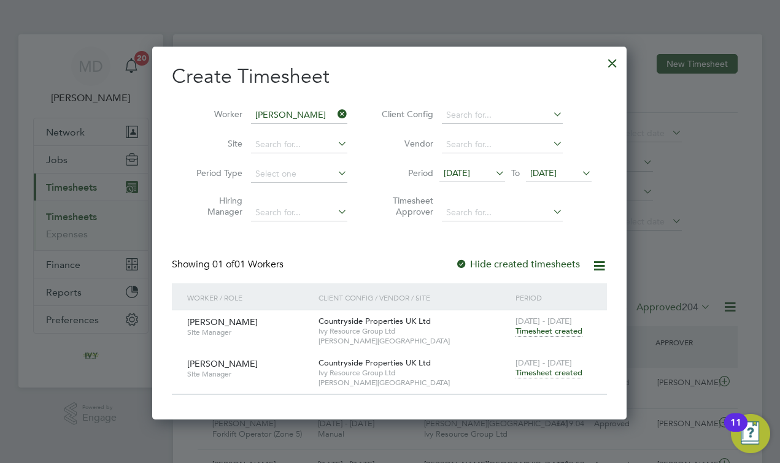
click at [335, 117] on icon at bounding box center [335, 114] width 0 height 17
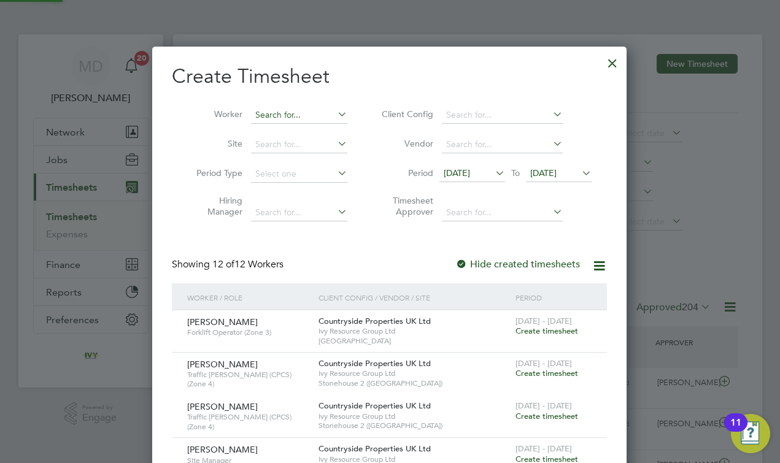
click at [326, 116] on input at bounding box center [299, 115] width 96 height 17
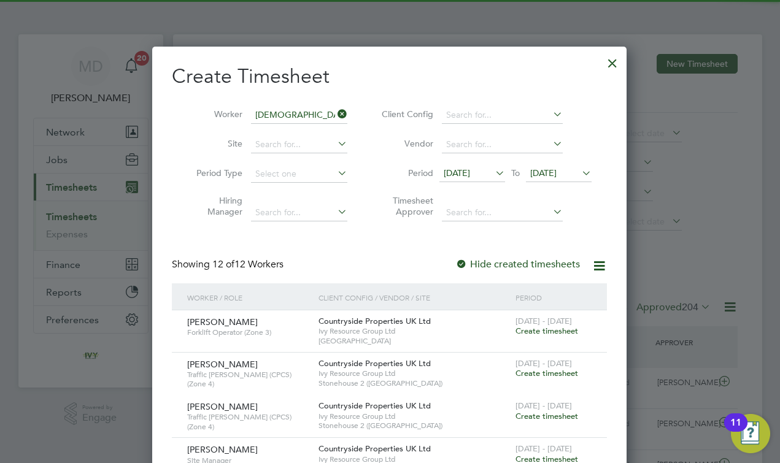
click at [317, 130] on li "God [PERSON_NAME]" at bounding box center [374, 131] width 249 height 17
type input "[PERSON_NAME]"
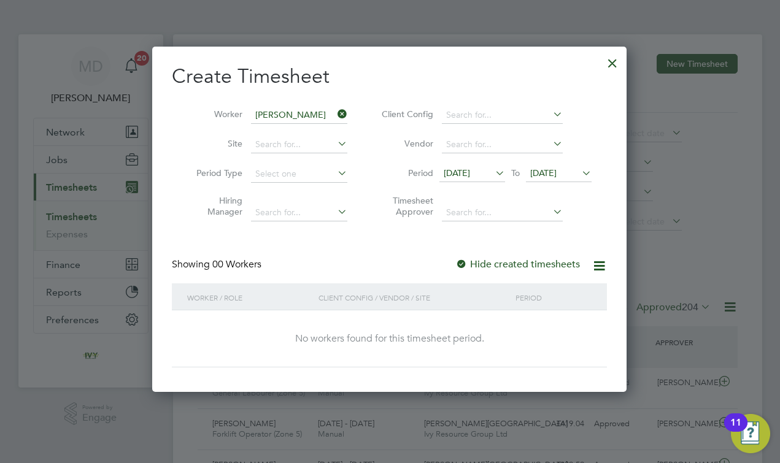
click at [465, 261] on div at bounding box center [461, 265] width 12 height 12
click at [495, 259] on label "Hide created timesheets" at bounding box center [517, 264] width 125 height 12
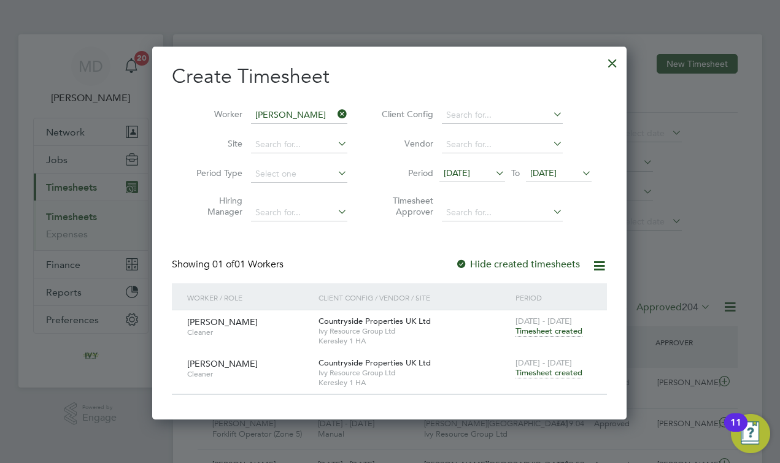
click at [381, 364] on span "Countryside Properties UK Ltd" at bounding box center [375, 363] width 112 height 10
click at [560, 369] on span "Timesheet created" at bounding box center [549, 373] width 67 height 11
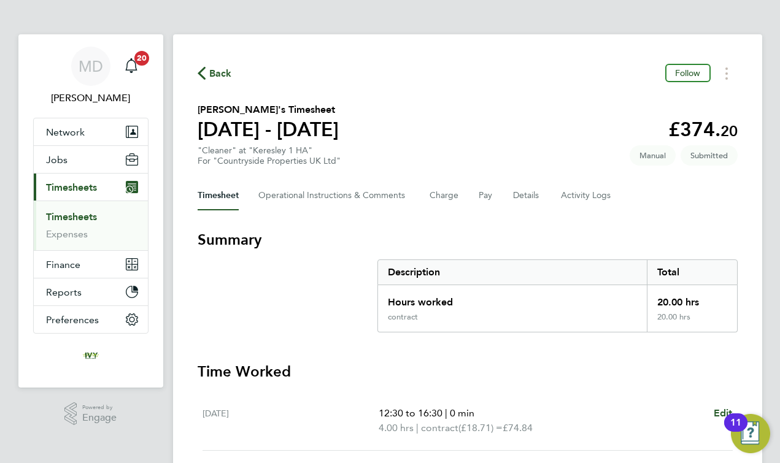
click at [239, 176] on div "Back Follow [PERSON_NAME]'s Timesheet [DATE] - [DATE] £374. 20 "Cleaner" at "Ke…" at bounding box center [467, 450] width 589 height 833
